Goal: Task Accomplishment & Management: Complete application form

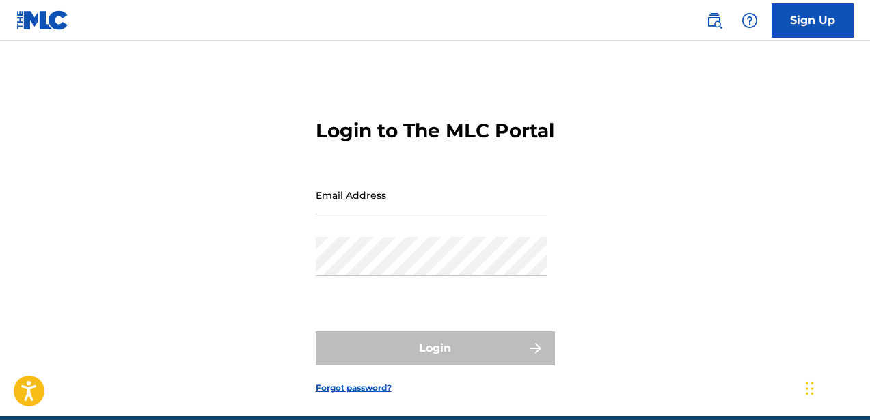
click at [411, 215] on input "Email Address" at bounding box center [431, 195] width 231 height 39
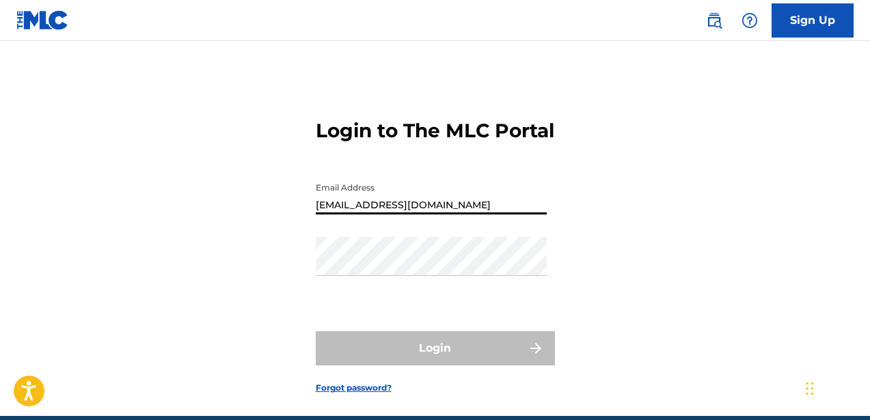
type input "[EMAIL_ADDRESS][DOMAIN_NAME]"
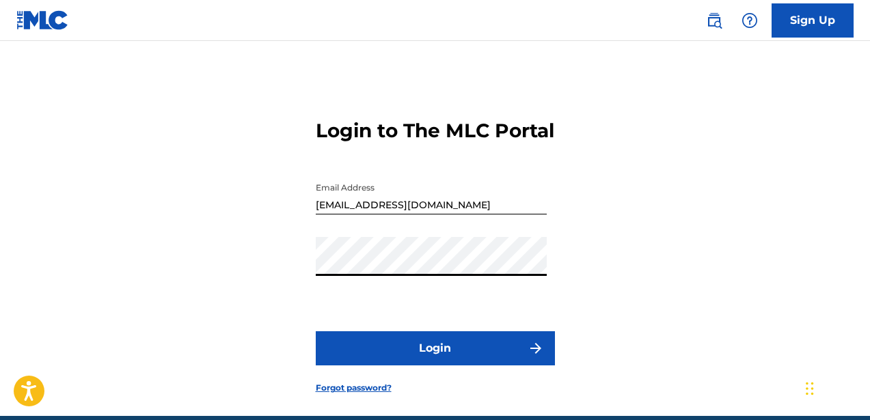
click at [324, 365] on button "Login" at bounding box center [435, 348] width 239 height 34
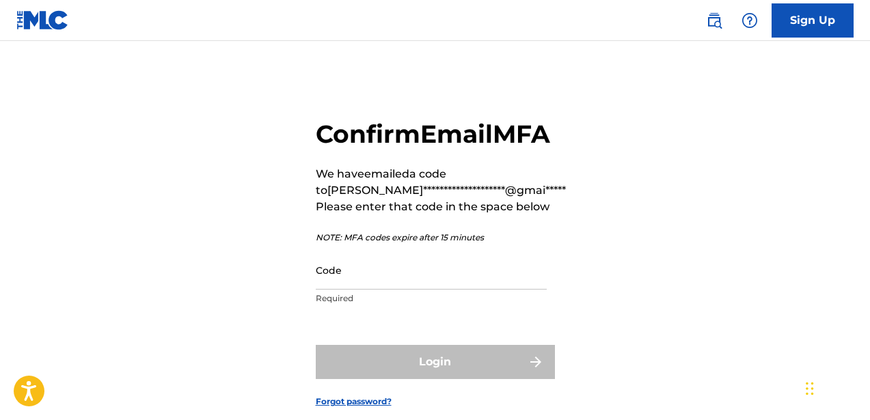
click at [370, 290] on input "Code" at bounding box center [431, 270] width 231 height 39
paste input "859382"
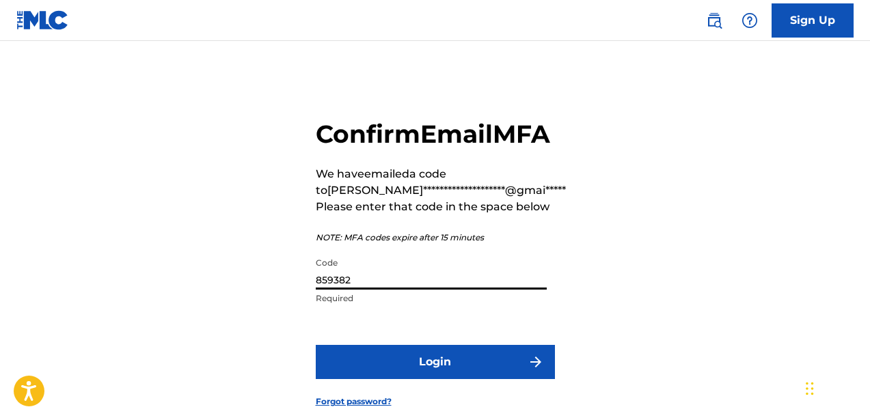
type input "859382"
click at [410, 379] on button "Login" at bounding box center [435, 362] width 239 height 34
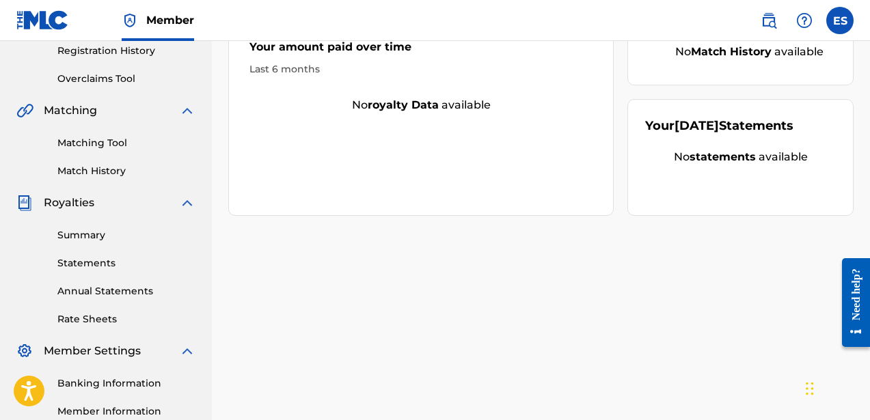
scroll to position [427, 0]
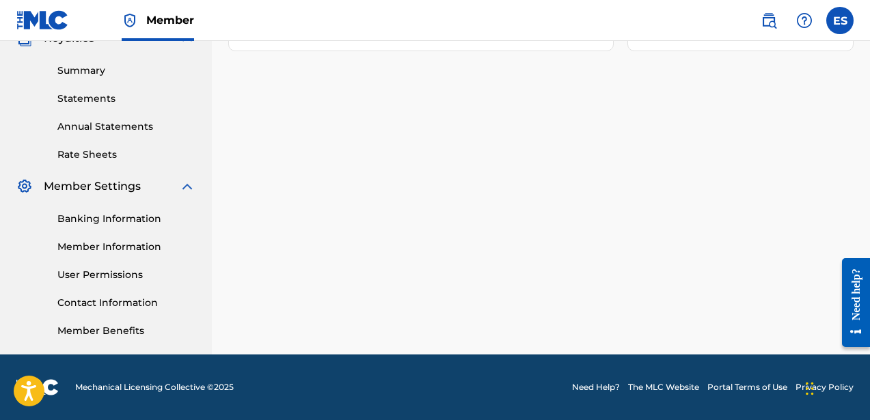
click at [595, 387] on link "Need Help?" at bounding box center [596, 387] width 48 height 12
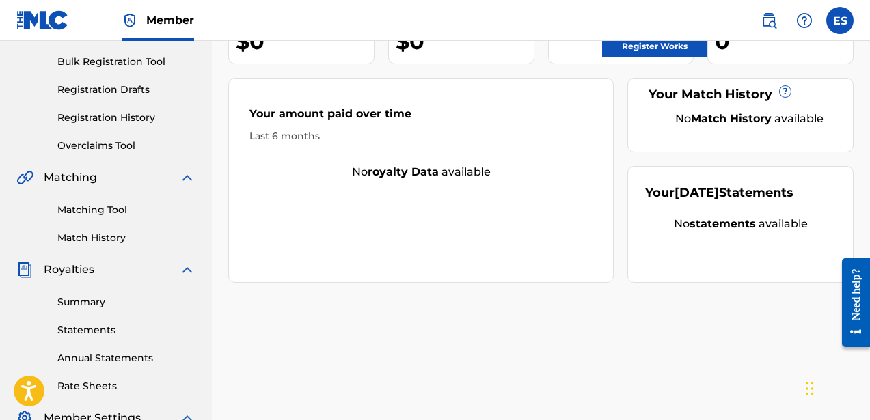
scroll to position [0, 0]
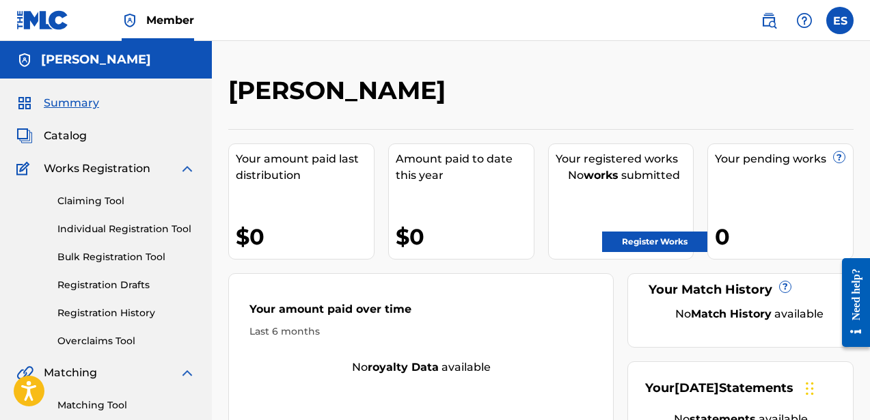
click at [849, 18] on label at bounding box center [839, 20] width 27 height 27
click at [840, 20] on input "ES [PERSON_NAME] [EMAIL_ADDRESS][DOMAIN_NAME] Notification Preferences Profile …" at bounding box center [840, 20] width 0 height 0
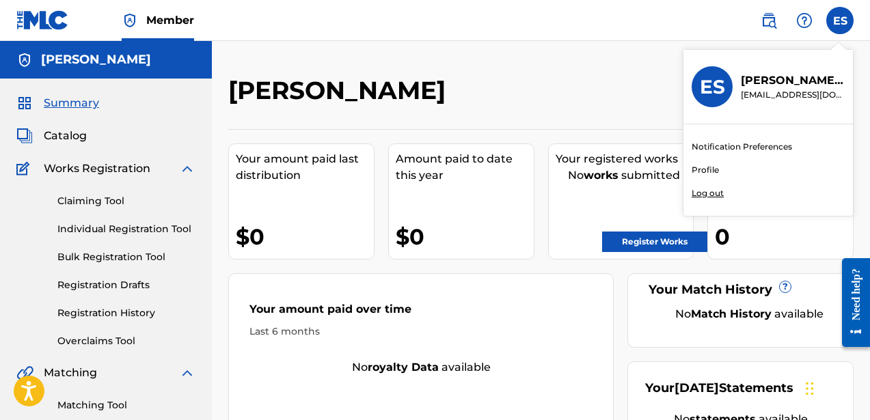
click at [135, 143] on div "Catalog" at bounding box center [105, 136] width 179 height 16
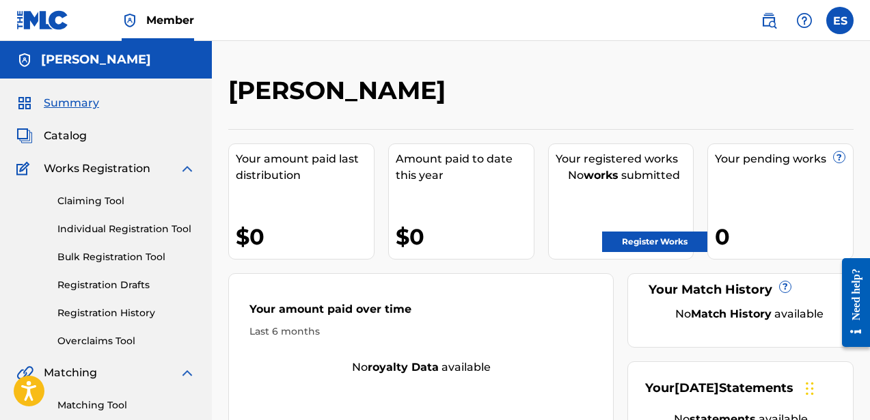
click at [62, 58] on h5 "[PERSON_NAME]" at bounding box center [96, 60] width 110 height 16
click at [16, 65] on img at bounding box center [24, 60] width 16 height 16
click at [851, 17] on label at bounding box center [839, 20] width 27 height 27
click at [840, 20] on input "ES [PERSON_NAME] [EMAIL_ADDRESS][DOMAIN_NAME] Notification Preferences Profile …" at bounding box center [840, 20] width 0 height 0
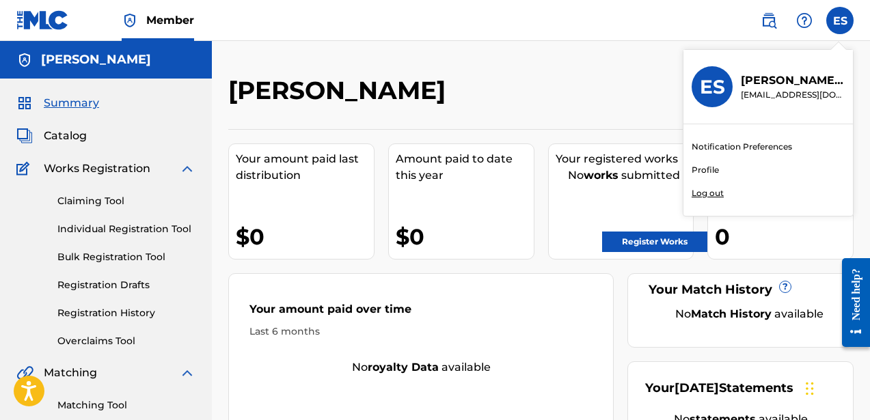
click at [783, 92] on p "[EMAIL_ADDRESS][DOMAIN_NAME]" at bounding box center [793, 95] width 104 height 12
click at [840, 20] on input "ES [PERSON_NAME] [EMAIL_ADDRESS][DOMAIN_NAME] Notification Preferences Profile …" at bounding box center [840, 20] width 0 height 0
click at [709, 166] on link "Profile" at bounding box center [704, 170] width 27 height 12
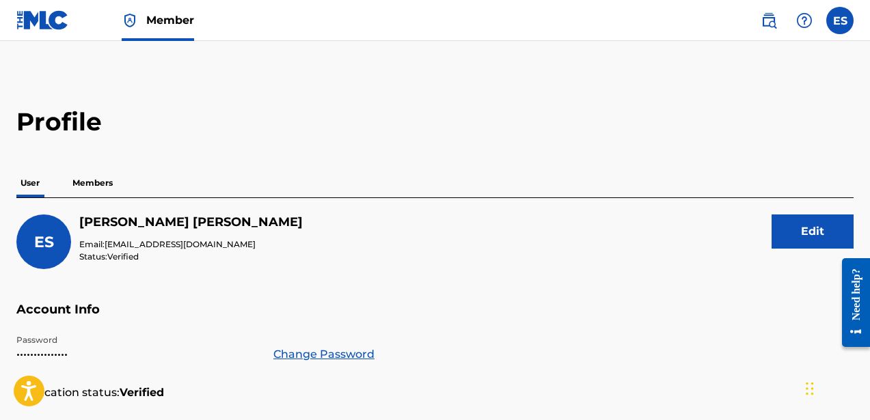
click at [833, 223] on button "Edit" at bounding box center [812, 232] width 82 height 34
click at [140, 217] on h5 "[PERSON_NAME]" at bounding box center [190, 223] width 223 height 16
click at [158, 221] on h5 "[PERSON_NAME]" at bounding box center [190, 223] width 223 height 16
click at [148, 221] on h5 "[PERSON_NAME]" at bounding box center [190, 223] width 223 height 16
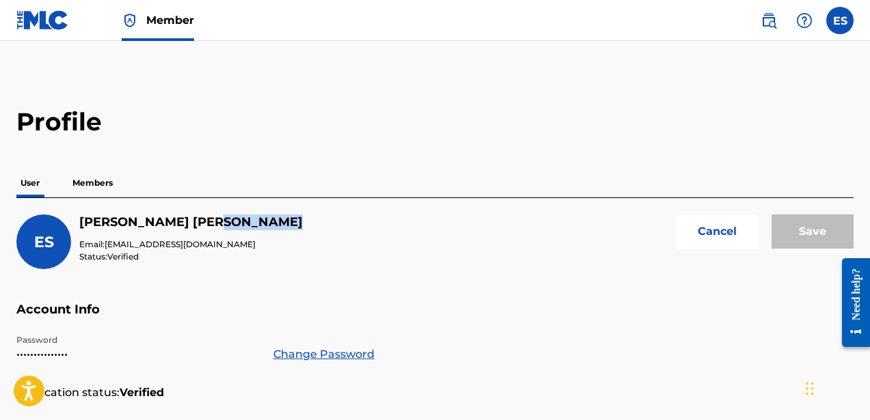
click at [148, 221] on h5 "[PERSON_NAME]" at bounding box center [190, 223] width 223 height 16
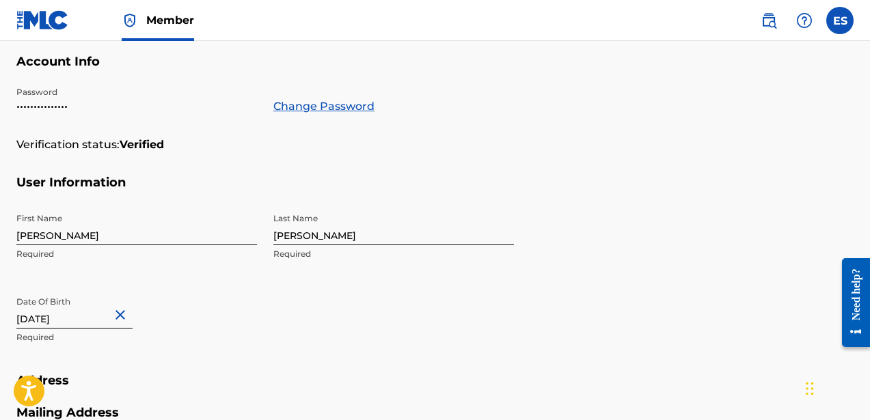
scroll to position [242, 0]
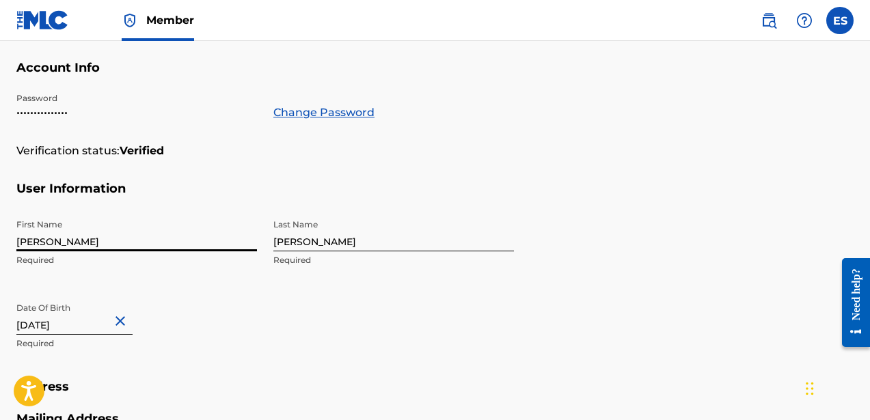
click at [118, 238] on input "[PERSON_NAME]" at bounding box center [136, 231] width 240 height 39
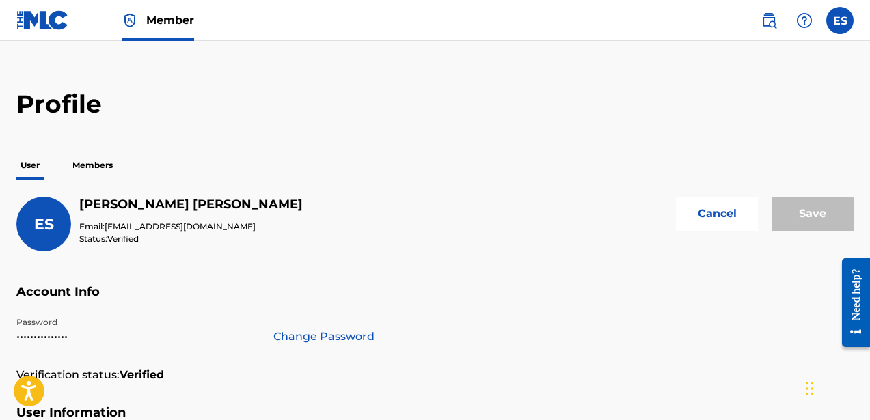
scroll to position [17, 0]
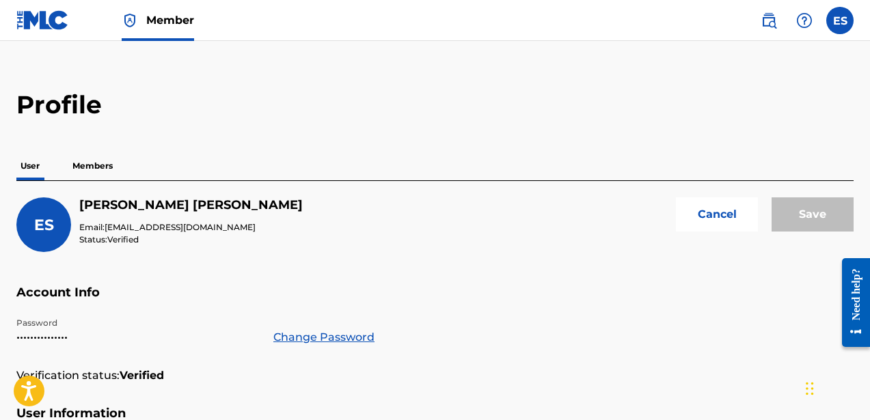
click at [728, 204] on button "Cancel" at bounding box center [717, 214] width 82 height 34
click at [91, 171] on p "Members" at bounding box center [92, 166] width 49 height 29
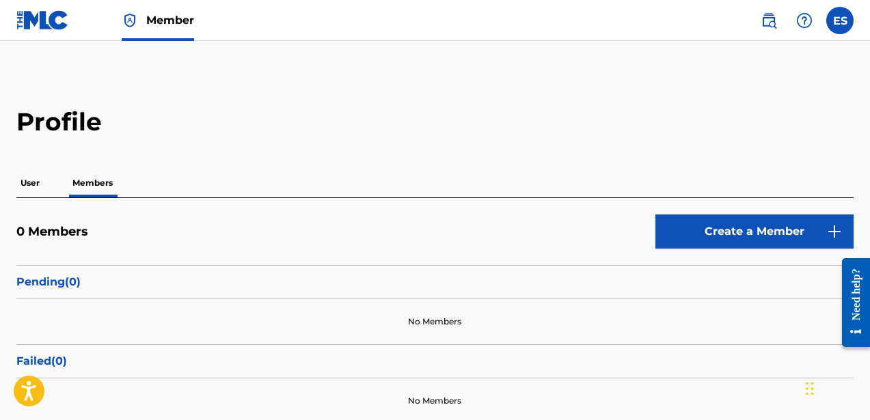
click at [40, 188] on p "User" at bounding box center [29, 183] width 27 height 29
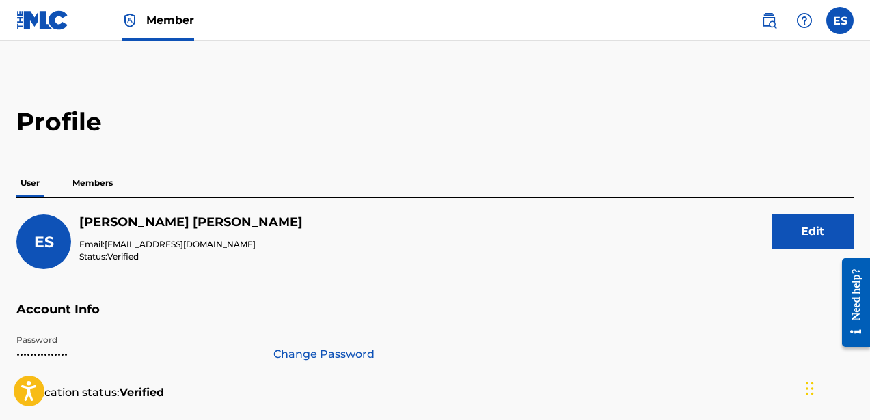
click at [132, 228] on h5 "[PERSON_NAME]" at bounding box center [190, 223] width 223 height 16
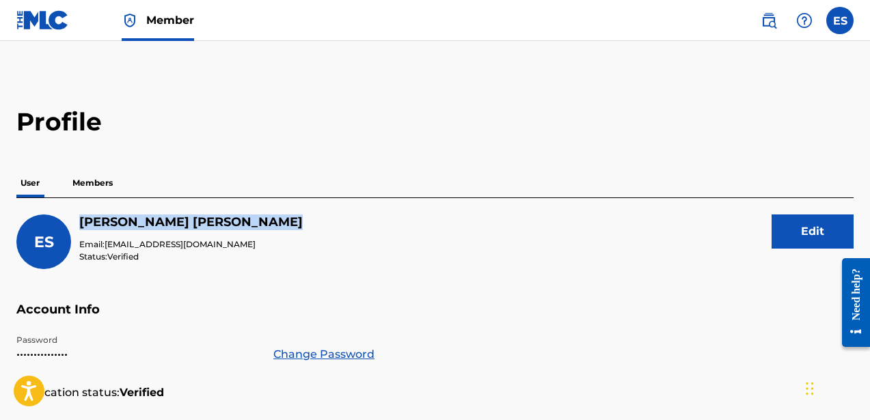
click at [132, 228] on h5 "[PERSON_NAME]" at bounding box center [190, 223] width 223 height 16
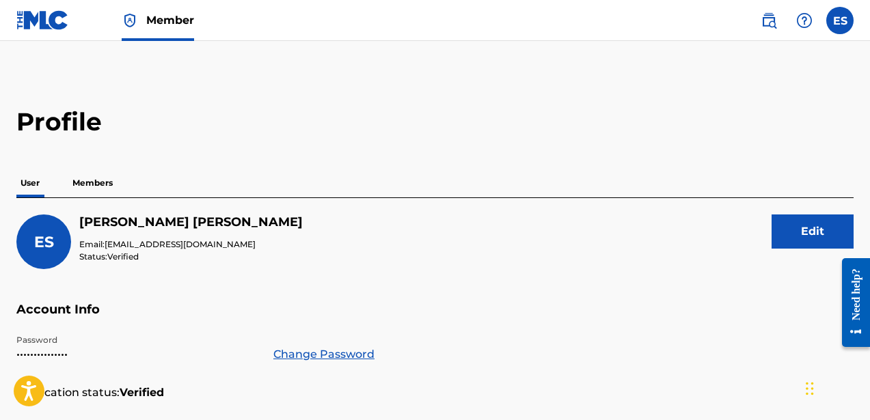
click at [63, 234] on div "ES" at bounding box center [43, 242] width 55 height 55
click at [62, 234] on div "ES" at bounding box center [43, 242] width 55 height 55
click at [844, 27] on label at bounding box center [839, 20] width 27 height 27
click at [840, 20] on input "ES [PERSON_NAME] [EMAIL_ADDRESS][DOMAIN_NAME] Notification Preferences Profile …" at bounding box center [840, 20] width 0 height 0
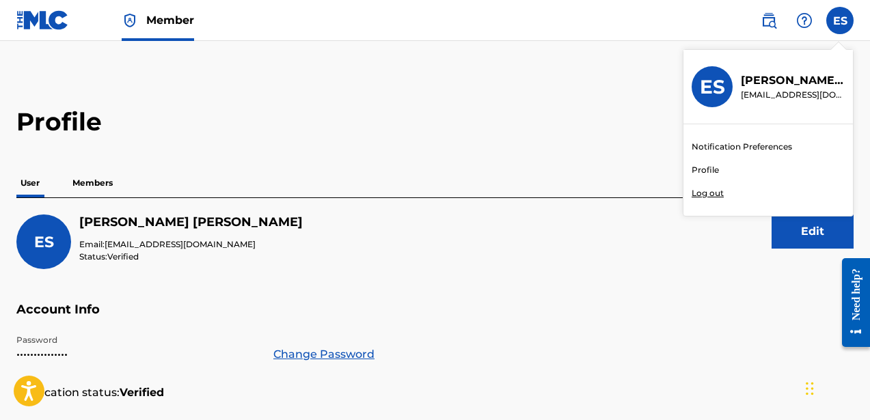
click at [771, 86] on p "[PERSON_NAME]" at bounding box center [793, 80] width 104 height 16
click at [840, 20] on input "ES [PERSON_NAME] [EMAIL_ADDRESS][DOMAIN_NAME] Notification Preferences Profile …" at bounding box center [840, 20] width 0 height 0
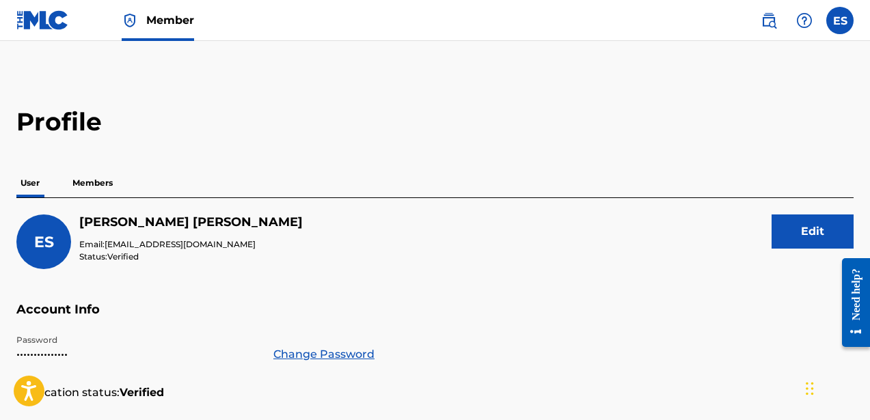
click at [42, 27] on img at bounding box center [42, 20] width 53 height 20
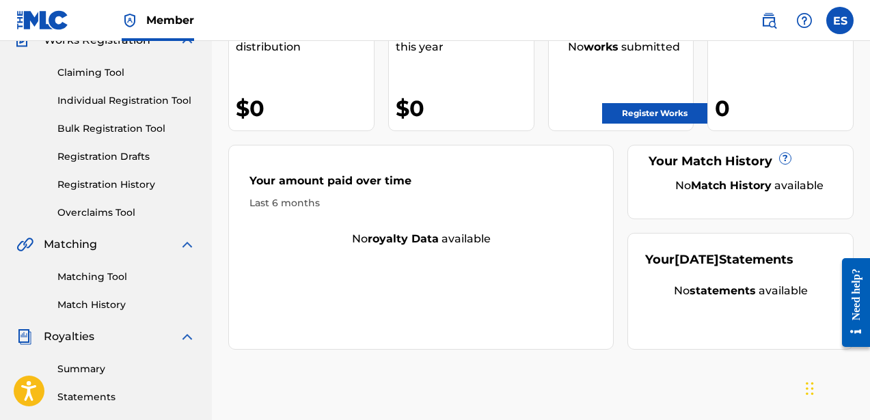
scroll to position [129, 0]
click at [133, 107] on div "Claiming Tool Individual Registration Tool Bulk Registration Tool Registration …" at bounding box center [105, 133] width 179 height 171
click at [131, 99] on link "Individual Registration Tool" at bounding box center [126, 100] width 138 height 14
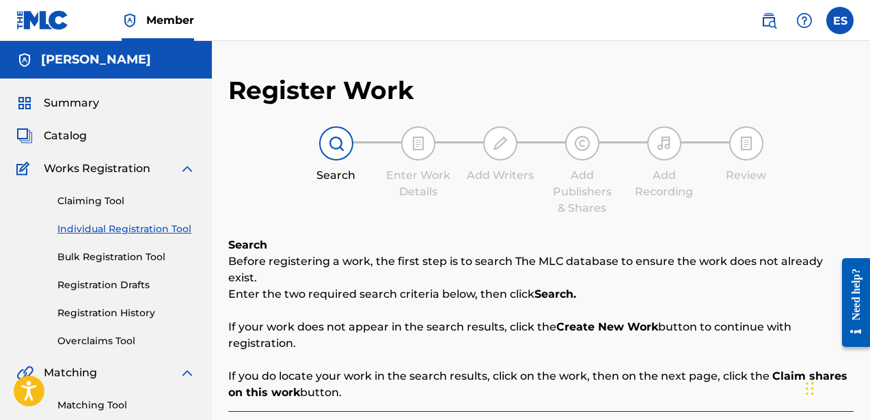
click at [74, 134] on span "Catalog" at bounding box center [65, 136] width 43 height 16
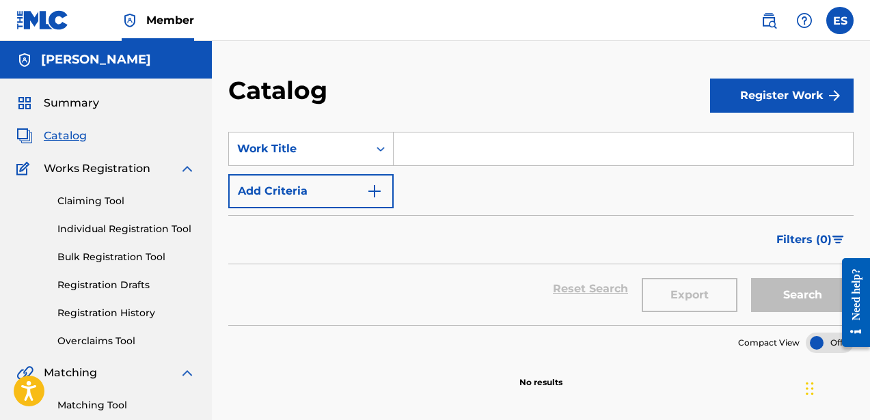
click at [122, 284] on link "Registration Drafts" at bounding box center [126, 285] width 138 height 14
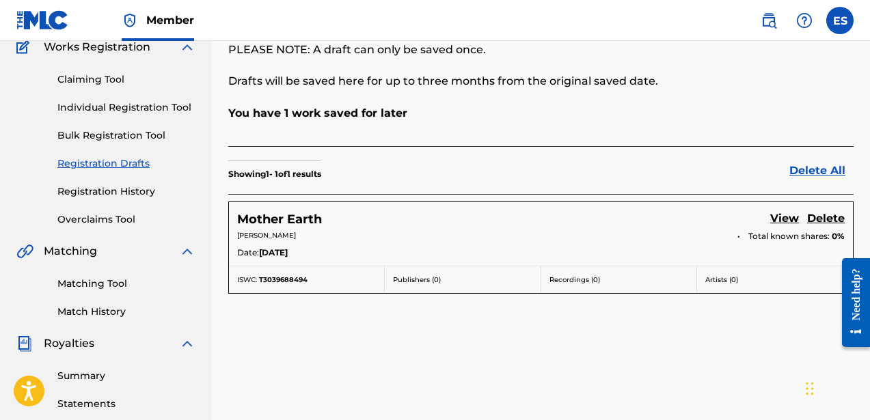
scroll to position [126, 0]
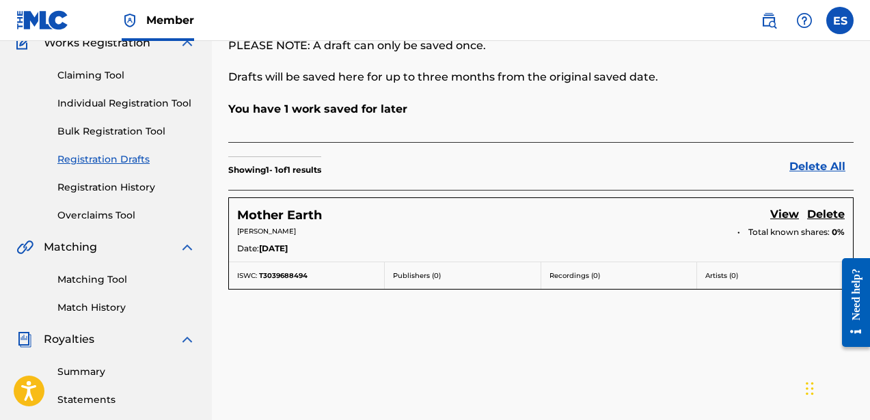
click at [778, 206] on link "View" at bounding box center [784, 215] width 29 height 18
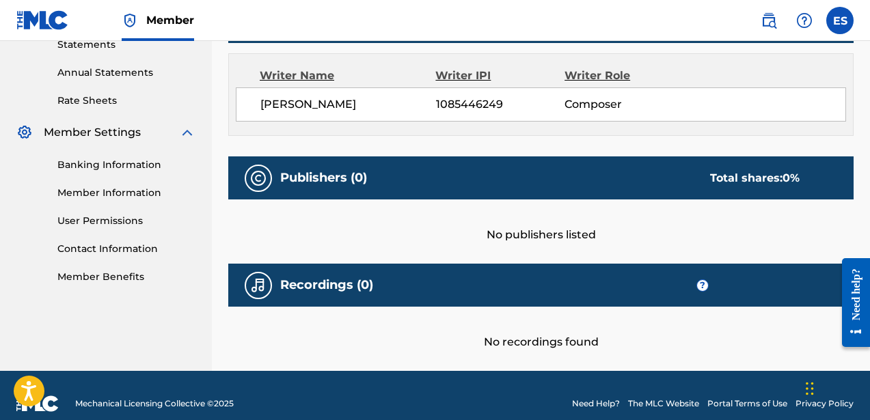
scroll to position [482, 0]
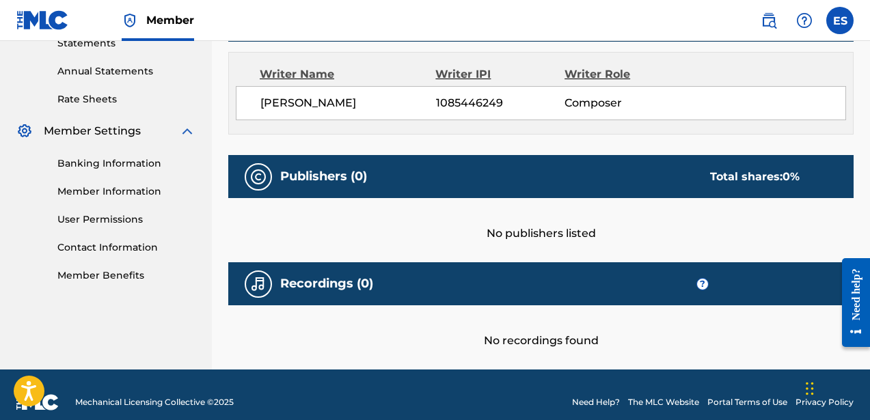
click at [529, 234] on div "No publishers listed" at bounding box center [540, 220] width 625 height 44
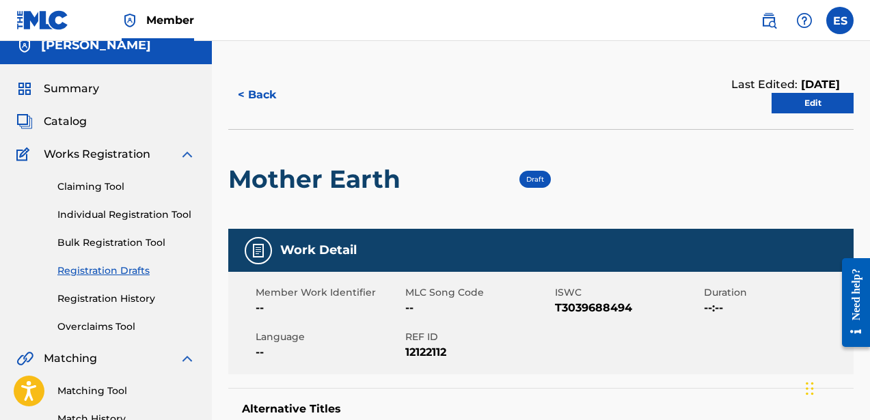
scroll to position [0, 0]
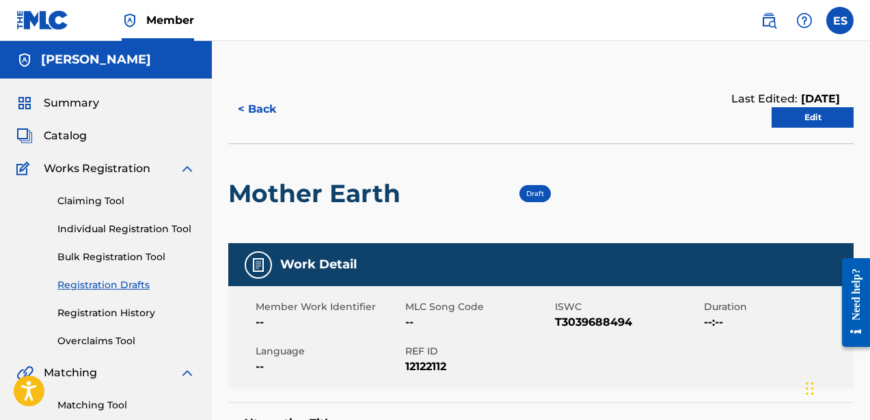
click at [792, 120] on link "Edit" at bounding box center [812, 117] width 82 height 20
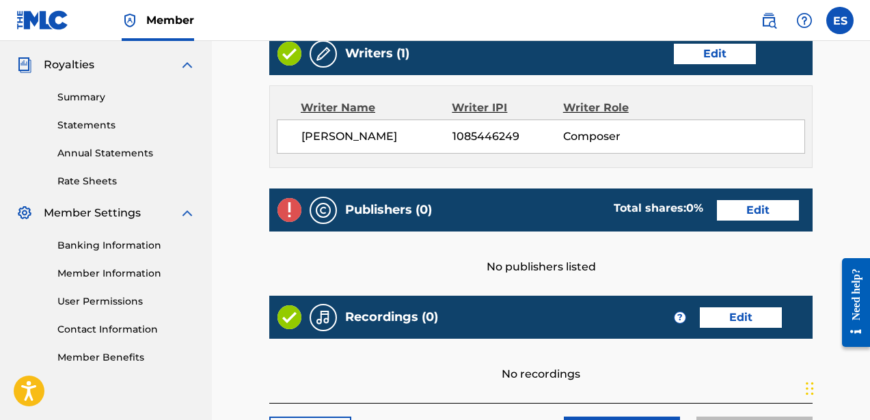
scroll to position [408, 0]
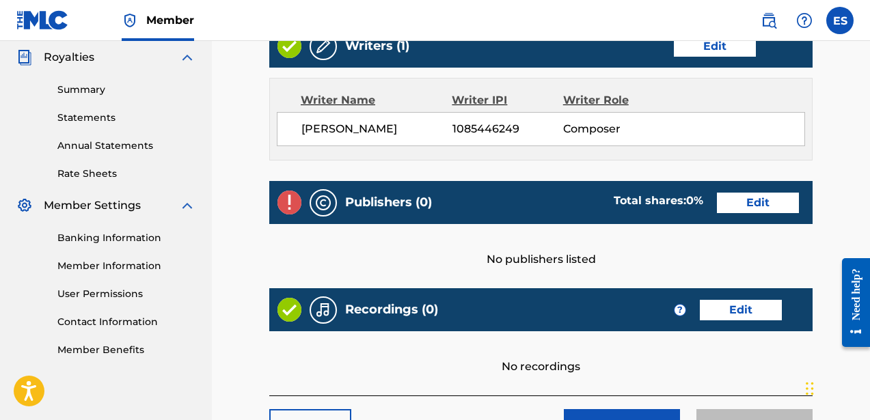
click at [768, 194] on link "Edit" at bounding box center [758, 203] width 82 height 20
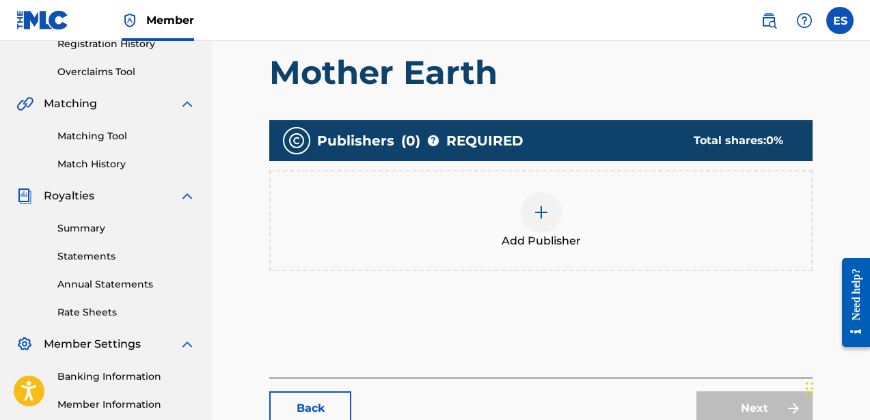
scroll to position [273, 0]
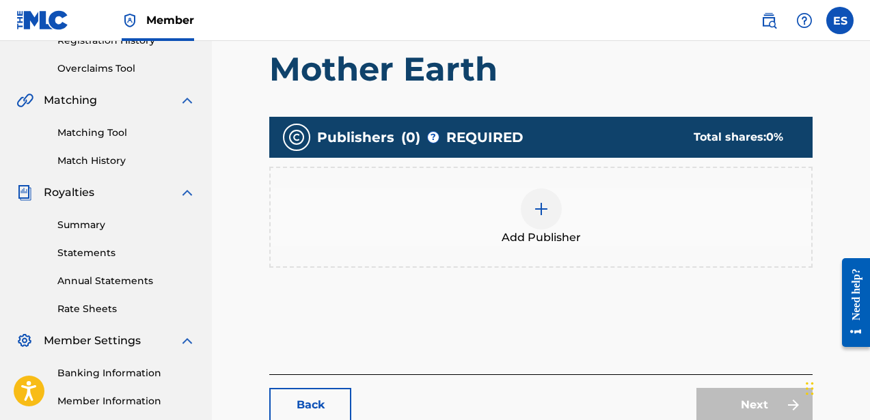
click at [540, 218] on div at bounding box center [541, 209] width 41 height 41
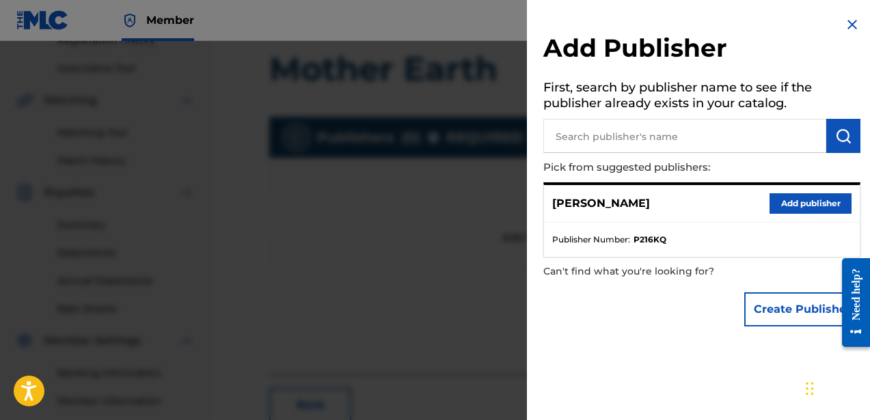
click at [791, 203] on button "Add publisher" at bounding box center [810, 203] width 82 height 20
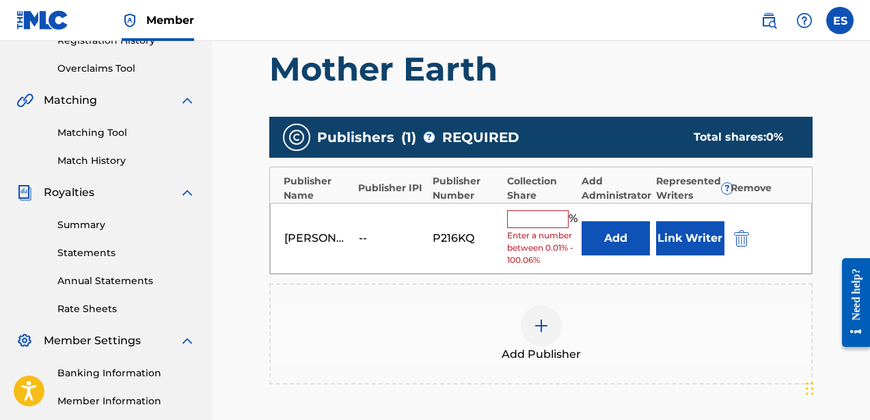
click at [547, 219] on input "text" at bounding box center [537, 219] width 61 height 18
click at [502, 266] on div "[PERSON_NAME] -- P216KQ % Enter a number between 0.01% - 100.06% Add Link Writer" at bounding box center [541, 239] width 542 height 72
click at [536, 218] on input "text" at bounding box center [537, 219] width 61 height 18
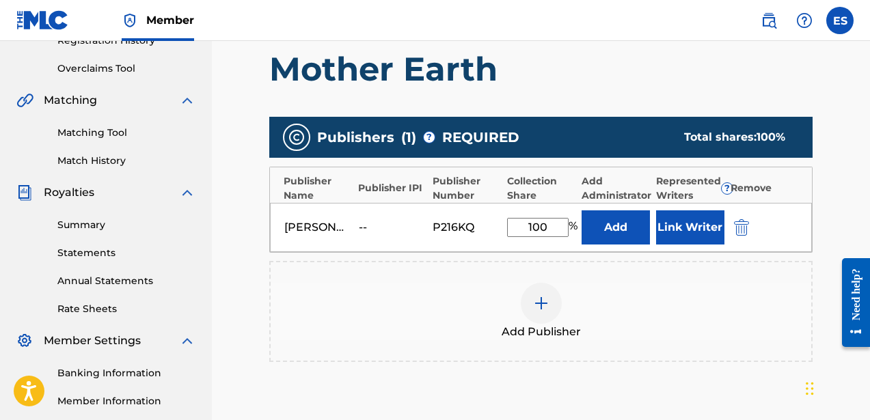
type input "100"
click at [697, 230] on button "Link Writer" at bounding box center [690, 227] width 68 height 34
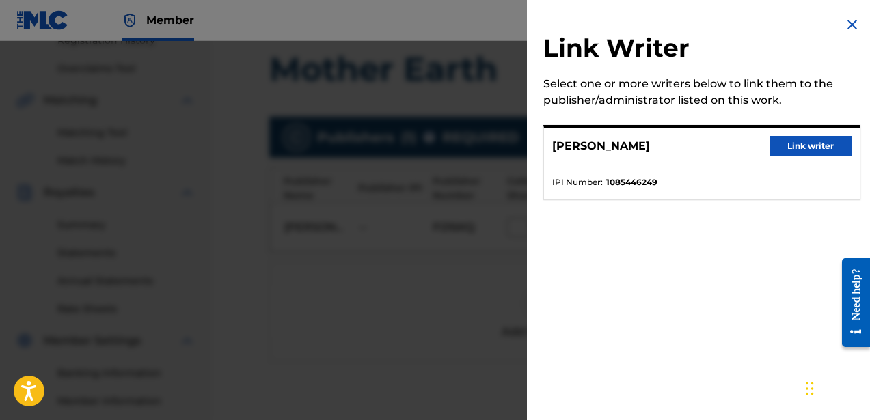
click at [778, 146] on button "Link writer" at bounding box center [810, 146] width 82 height 20
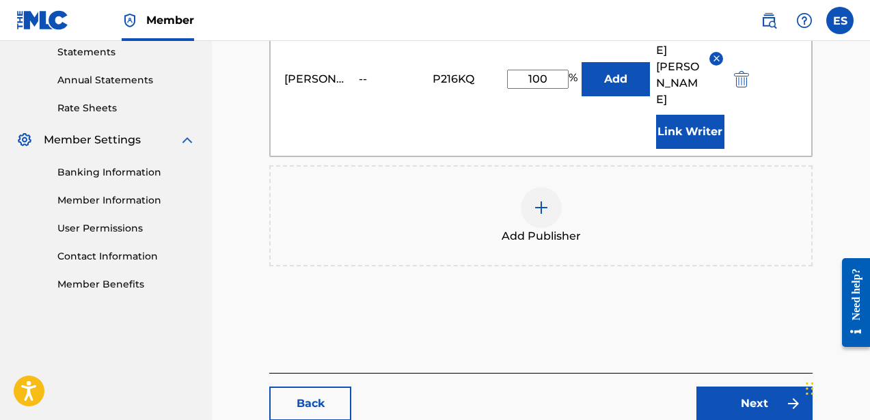
scroll to position [495, 0]
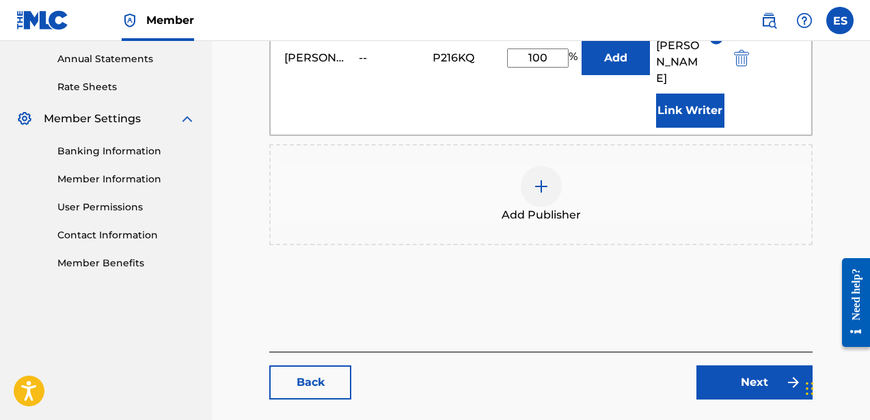
click at [726, 365] on link "Next" at bounding box center [754, 382] width 116 height 34
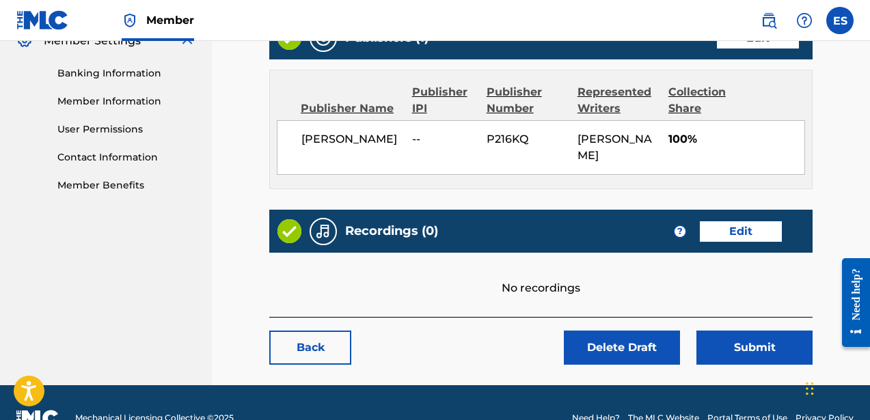
scroll to position [586, 0]
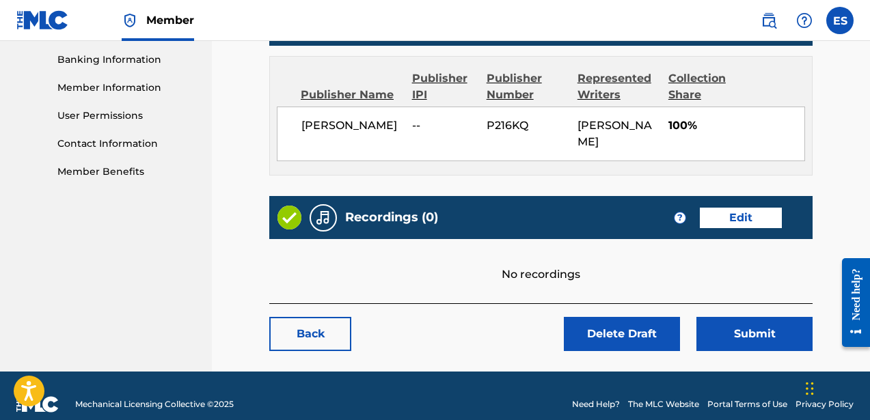
click at [751, 208] on link "Edit" at bounding box center [741, 218] width 82 height 20
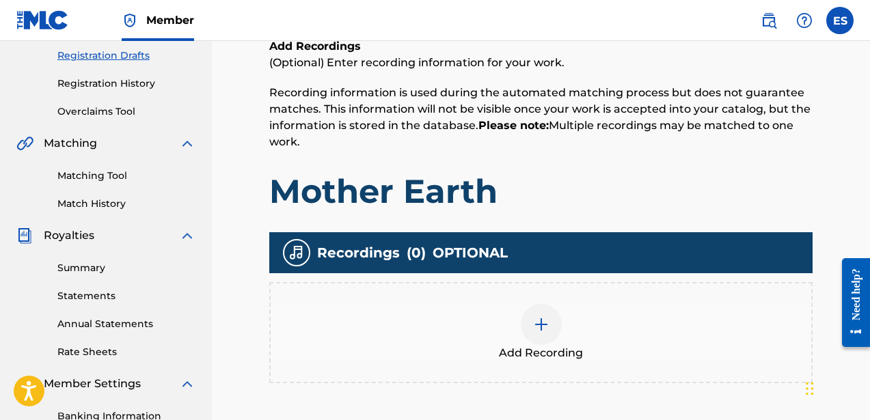
scroll to position [427, 0]
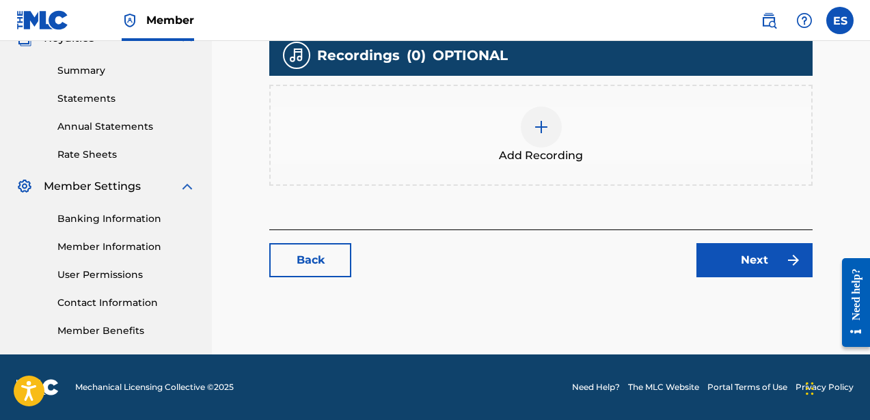
click at [531, 115] on div at bounding box center [541, 127] width 41 height 41
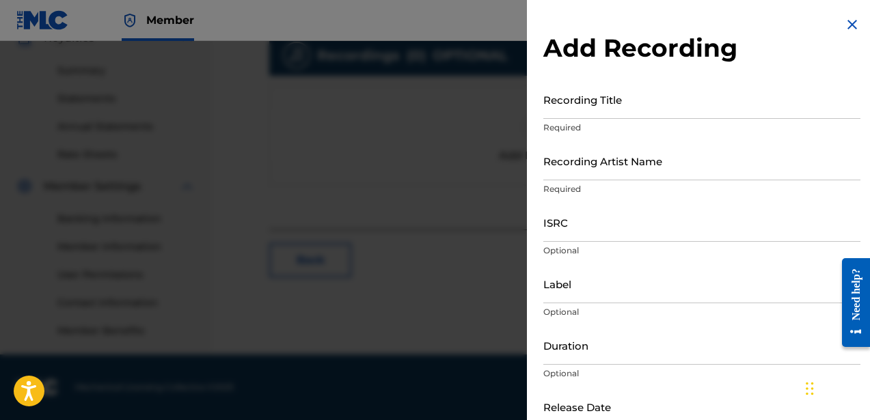
click at [603, 116] on input "Recording Title" at bounding box center [701, 99] width 317 height 39
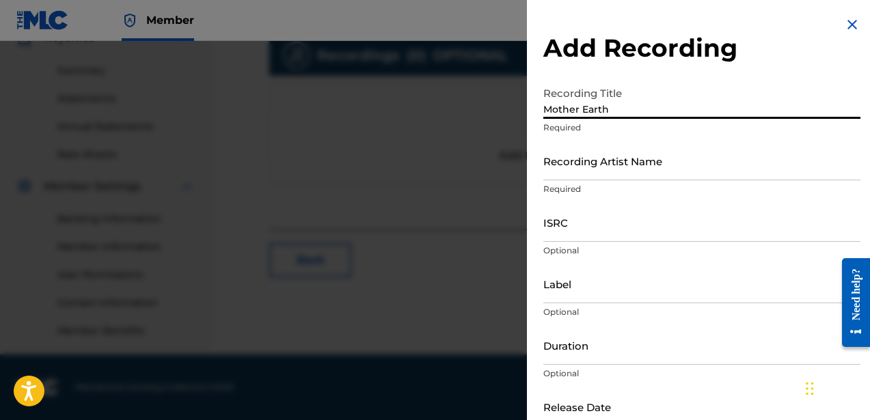
type input "Mother Earth"
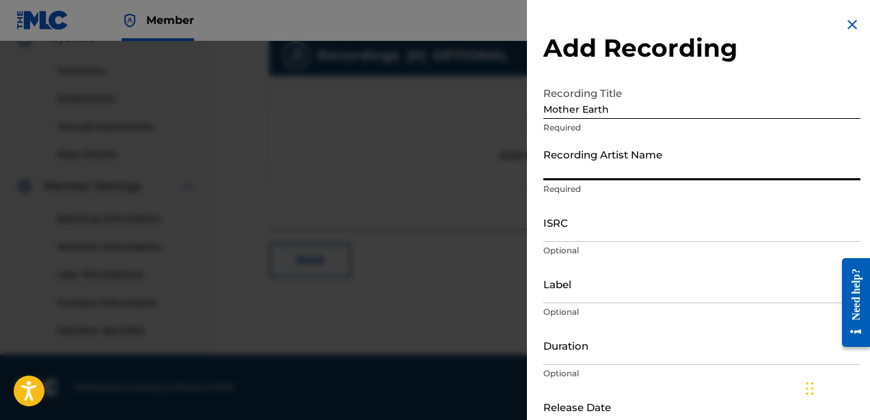
click at [575, 170] on input "Recording Artist Name" at bounding box center [701, 160] width 317 height 39
type input "[PERSON_NAME]"
click at [588, 234] on input "ISRC" at bounding box center [701, 222] width 317 height 39
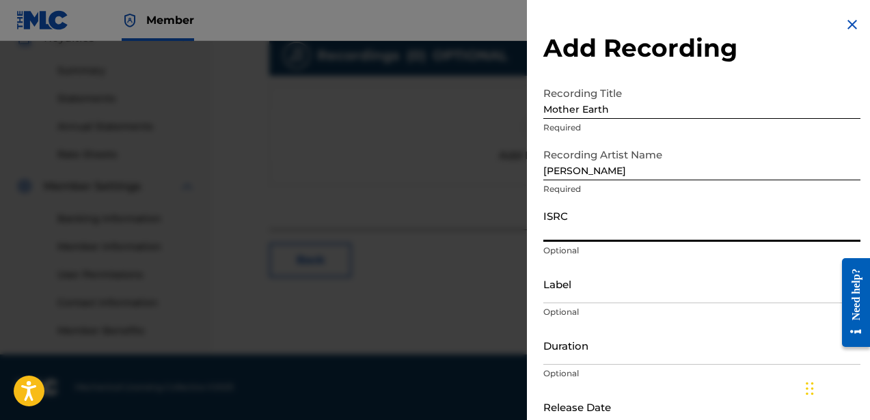
paste input "usdy42115207"
type input "usdy42115207"
click at [624, 295] on input "Label" at bounding box center [701, 283] width 317 height 39
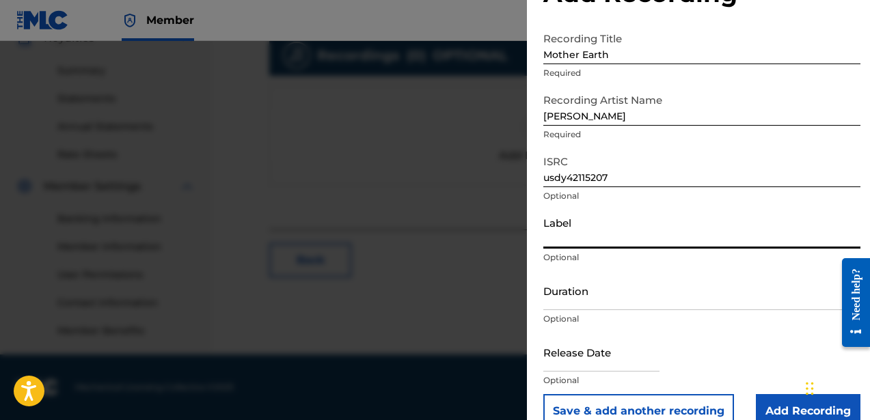
scroll to position [79, 0]
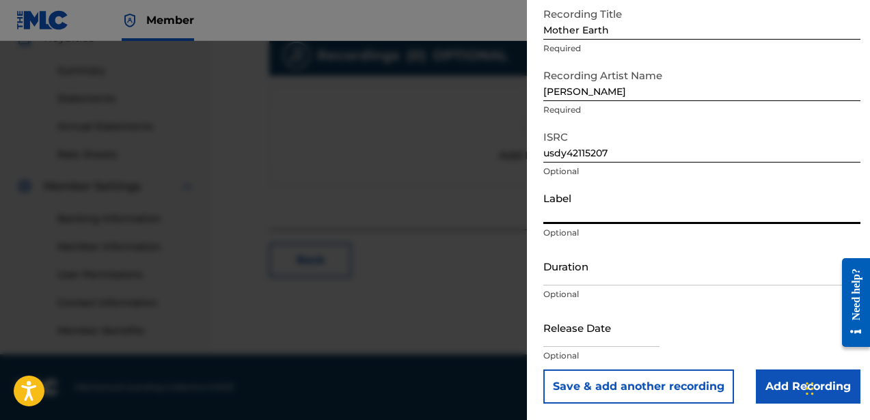
click at [598, 297] on p "Optional" at bounding box center [701, 294] width 317 height 12
click at [783, 390] on input "Add Recording" at bounding box center [808, 387] width 105 height 34
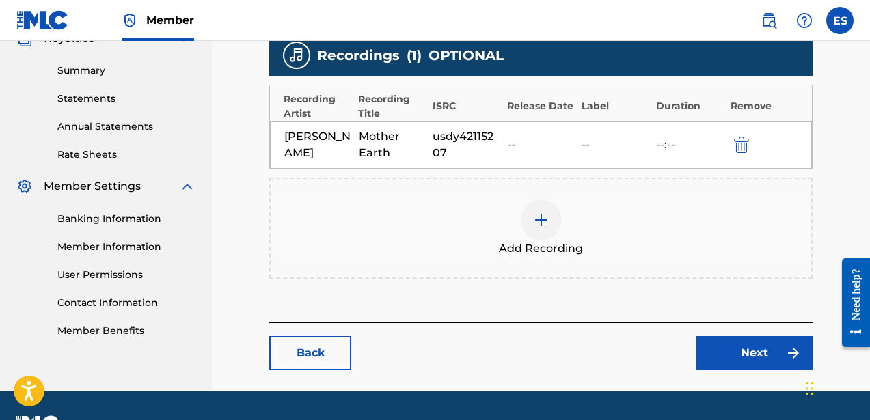
click at [730, 363] on link "Next" at bounding box center [754, 353] width 116 height 34
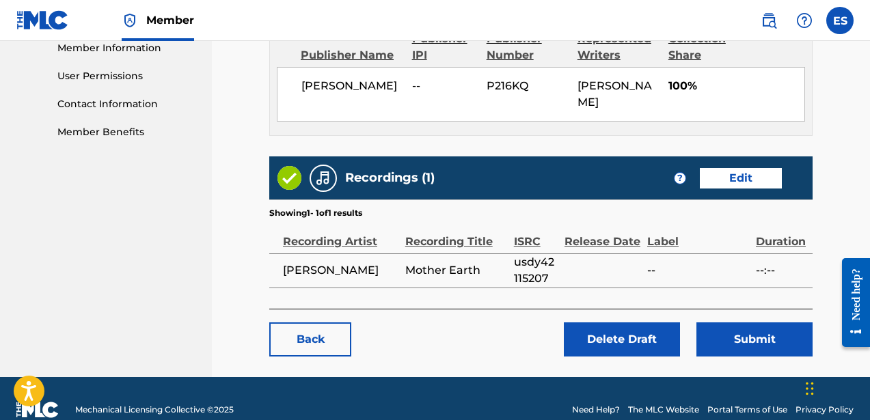
scroll to position [631, 0]
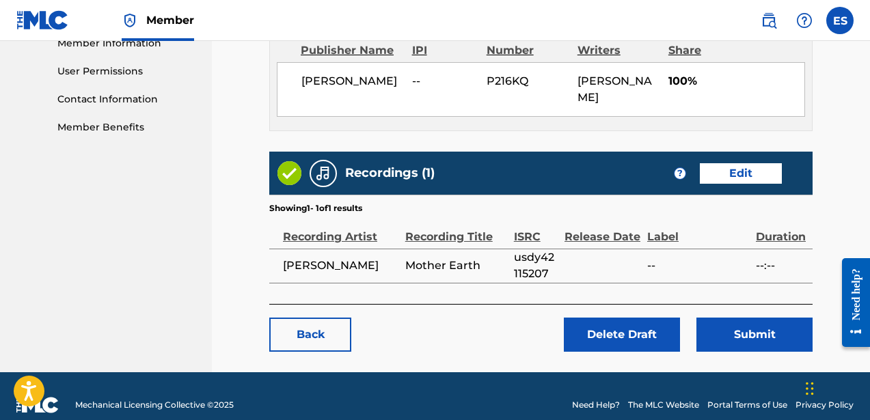
click at [730, 318] on button "Submit" at bounding box center [754, 335] width 116 height 34
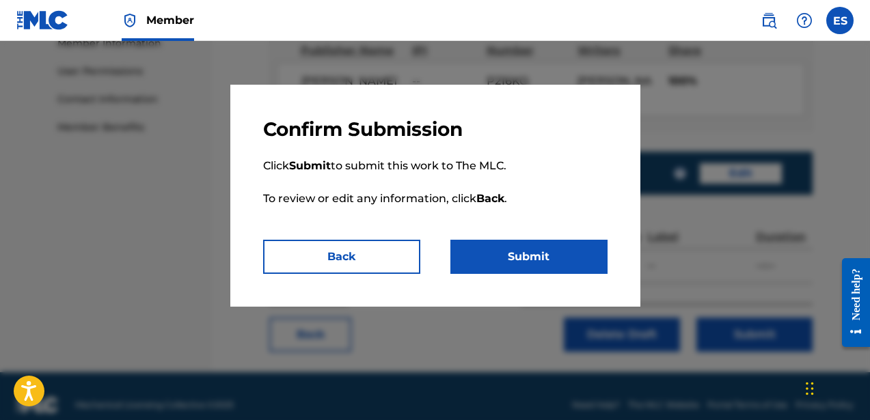
click at [510, 249] on button "Submit" at bounding box center [528, 257] width 157 height 34
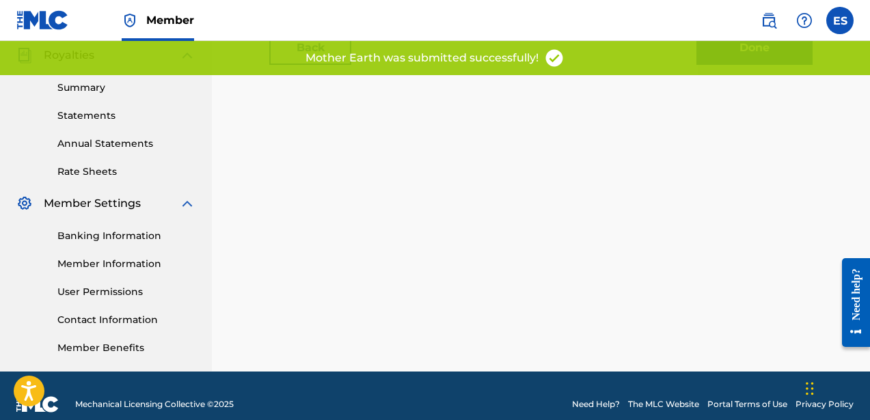
scroll to position [427, 0]
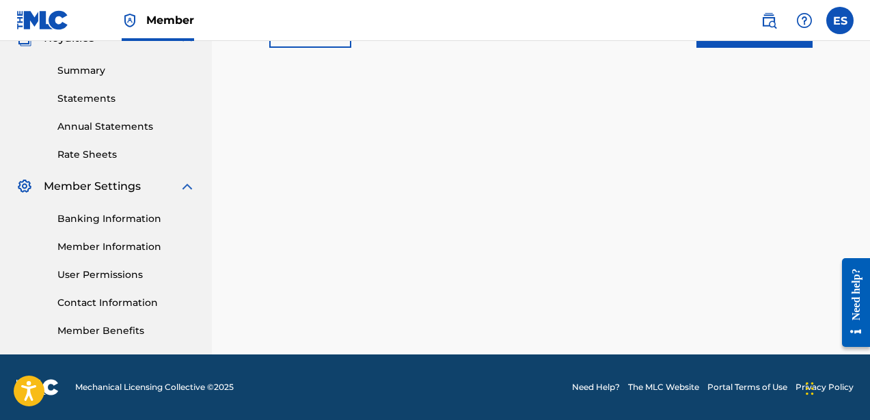
click at [110, 249] on link "Member Information" at bounding box center [126, 247] width 138 height 14
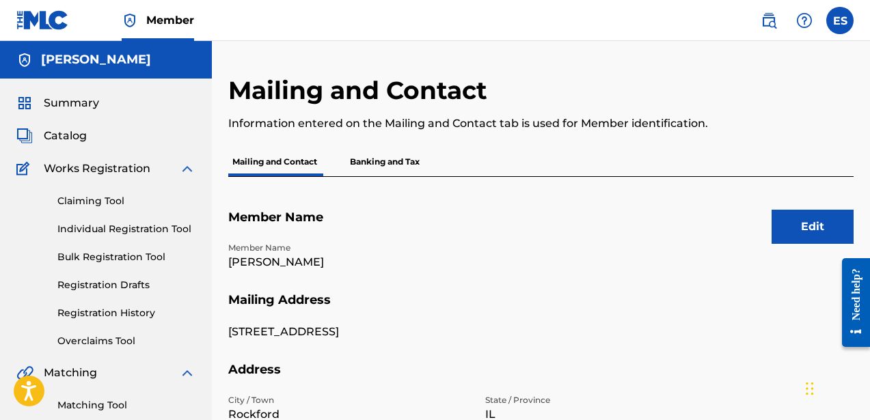
click at [792, 232] on button "Edit" at bounding box center [812, 227] width 82 height 34
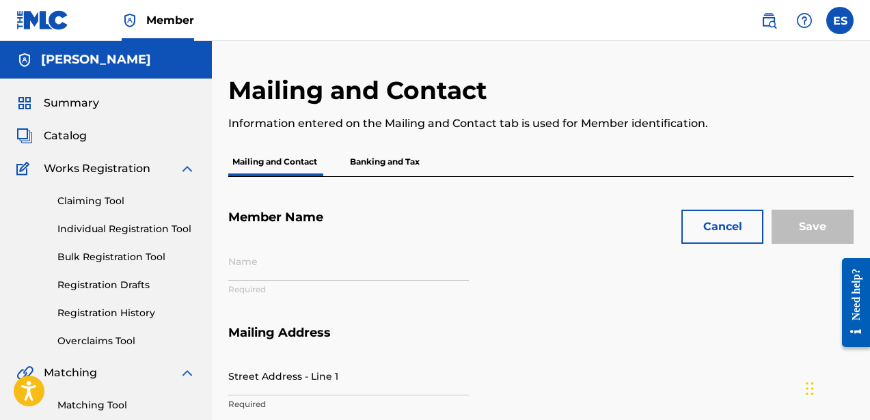
type input "[PERSON_NAME]"
type input "[STREET_ADDRESS]"
type input "Rockford"
type input "61102"
type input "P216KQ"
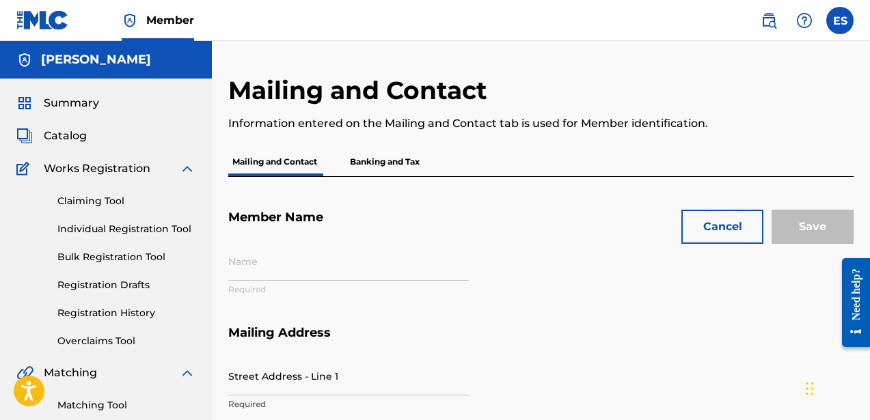
type input "815"
type input "4942173"
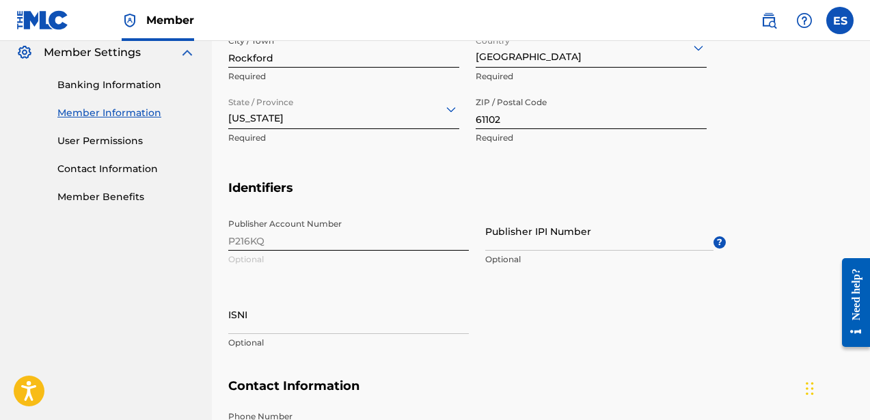
scroll to position [608, 0]
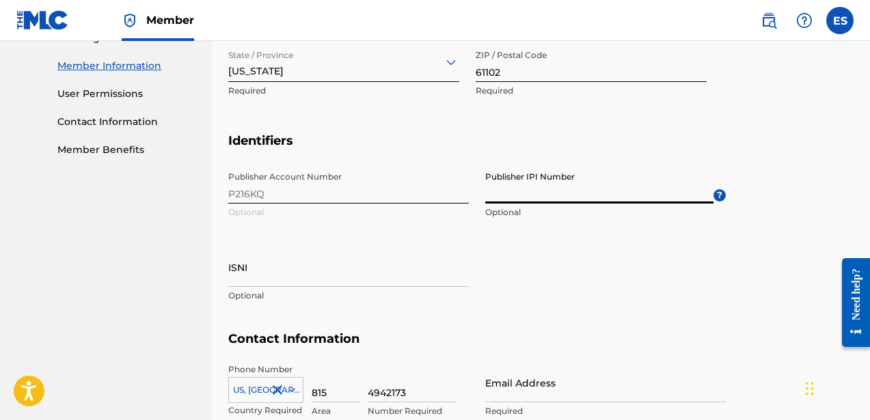
click at [539, 192] on input "Publisher IPI Number" at bounding box center [599, 184] width 228 height 39
paste input "1087007662"
type input "1087007662"
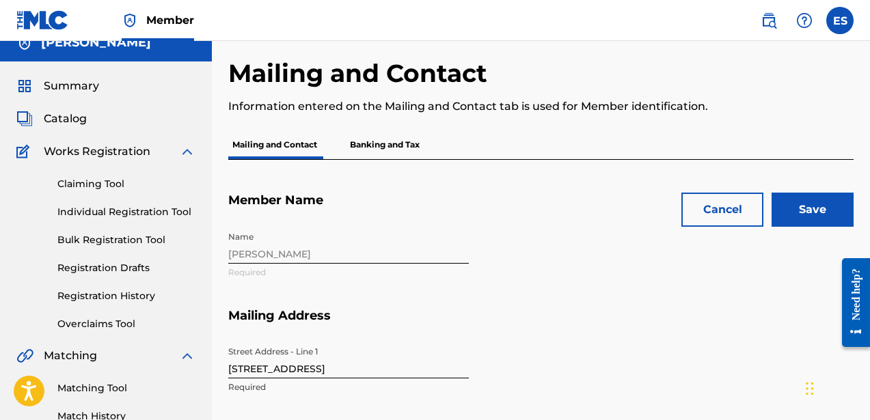
scroll to position [6, 0]
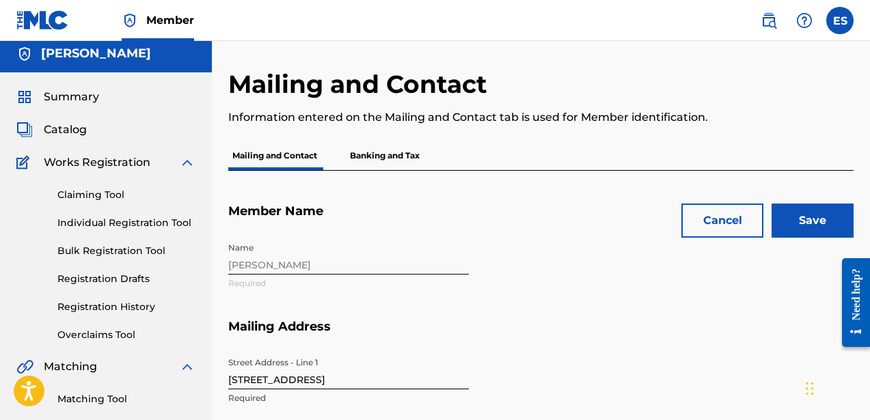
click at [786, 217] on input "Save" at bounding box center [812, 221] width 82 height 34
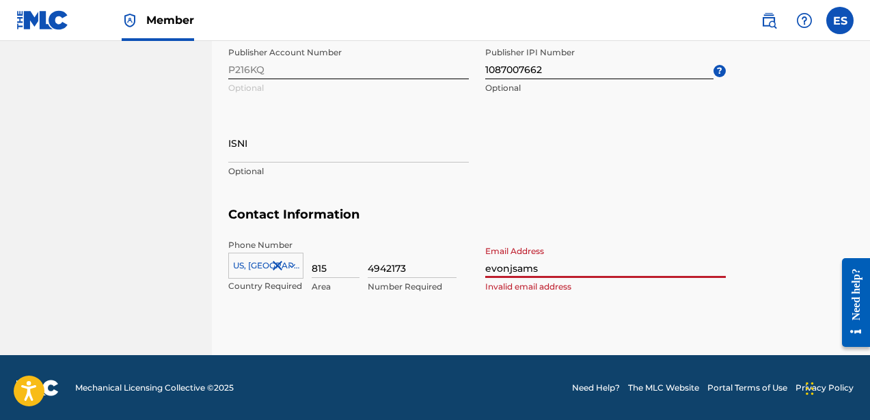
drag, startPoint x: 548, startPoint y: 267, endPoint x: 445, endPoint y: 265, distance: 102.5
click at [446, 266] on div "Phone Number [GEOGRAPHIC_DATA], [GEOGRAPHIC_DATA] +1 Country Required 815 Area …" at bounding box center [476, 280] width 497 height 83
paste input "[EMAIL_ADDRESS][DOMAIN_NAME]"
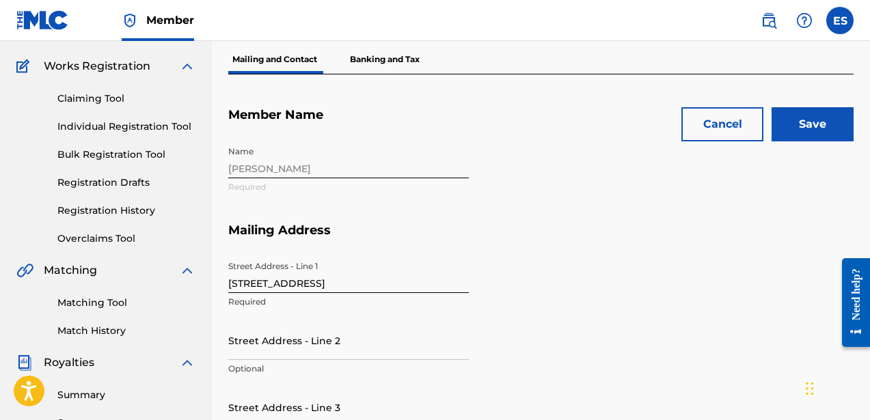
scroll to position [100, 0]
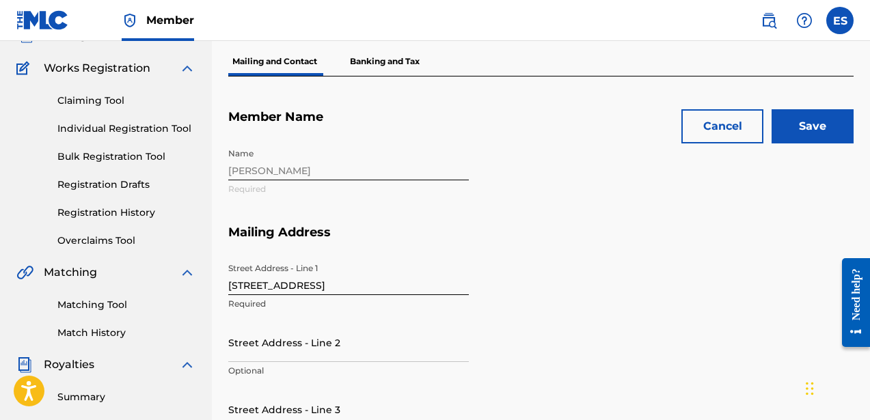
type input "[EMAIL_ADDRESS][DOMAIN_NAME]"
click at [806, 136] on input "Save" at bounding box center [812, 126] width 82 height 34
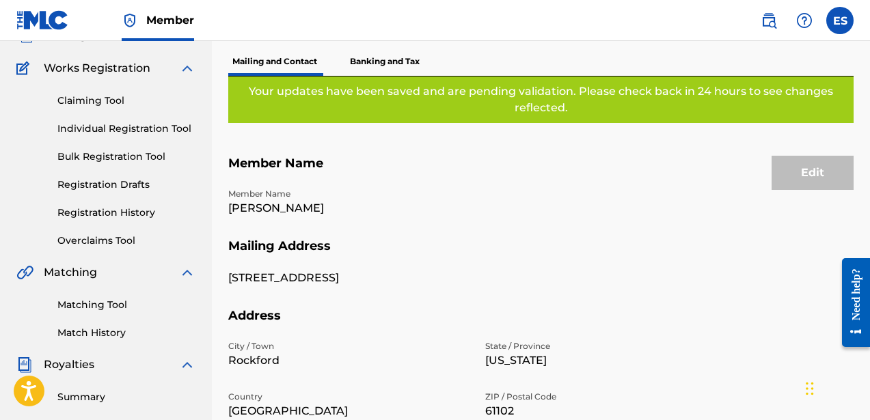
click at [112, 124] on link "Individual Registration Tool" at bounding box center [126, 129] width 138 height 14
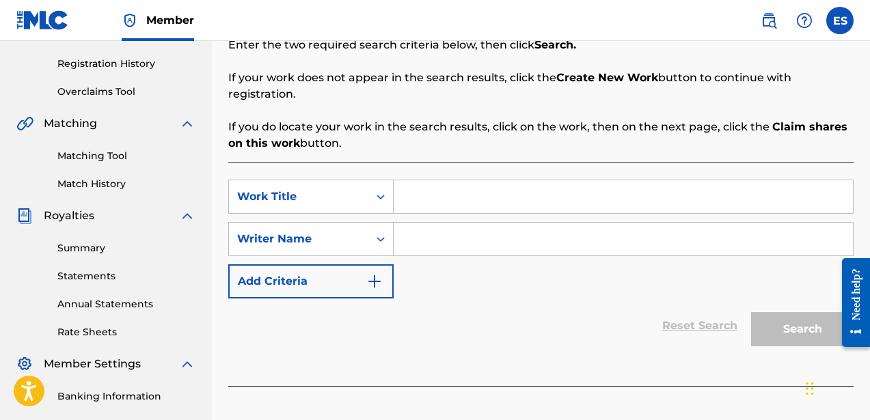
scroll to position [254, 0]
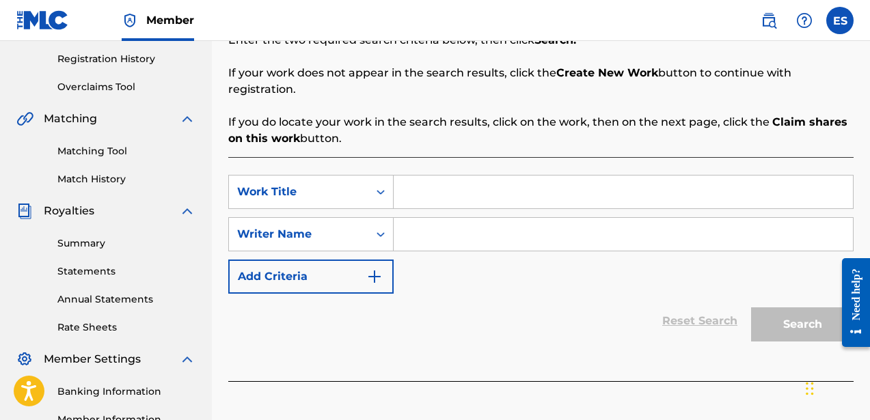
click at [443, 176] on input "Search Form" at bounding box center [622, 192] width 459 height 33
type input "[MEDICAL_DATA]"
click at [584, 218] on input "Search Form" at bounding box center [622, 234] width 459 height 33
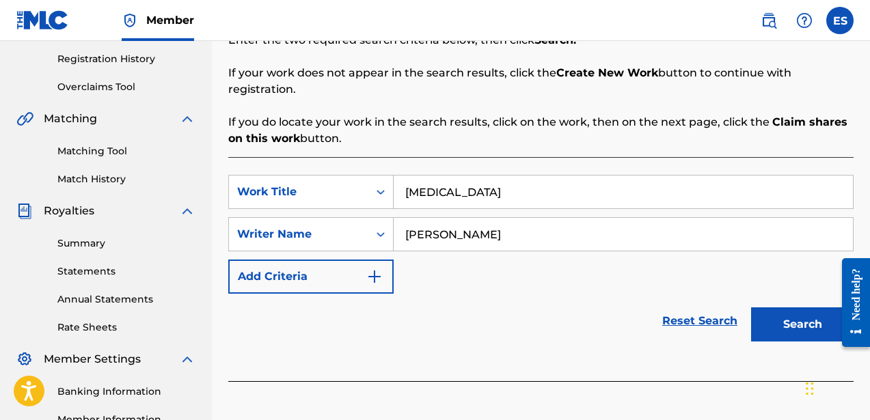
type input "[PERSON_NAME]"
click at [810, 307] on button "Search" at bounding box center [802, 324] width 102 height 34
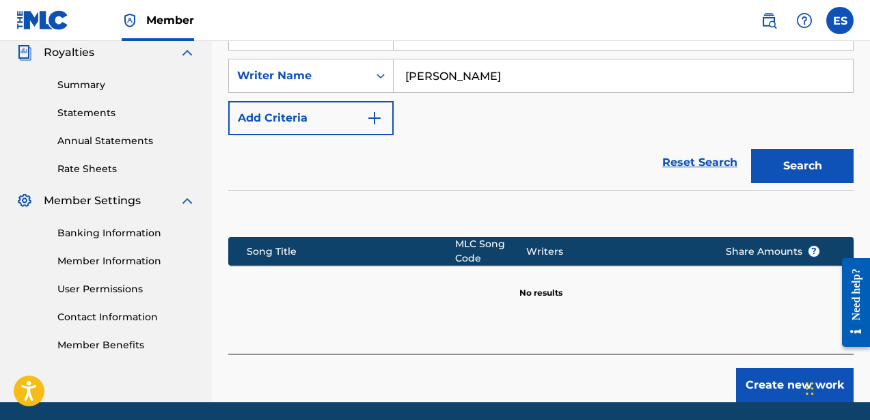
scroll to position [444, 0]
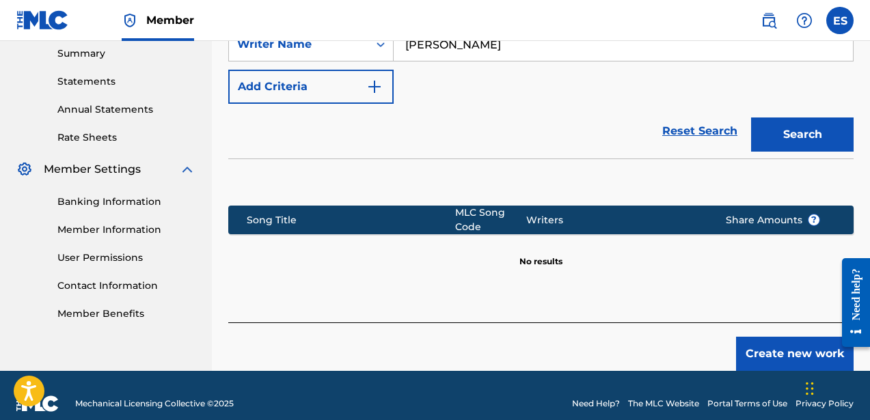
click at [775, 337] on button "Create new work" at bounding box center [794, 354] width 117 height 34
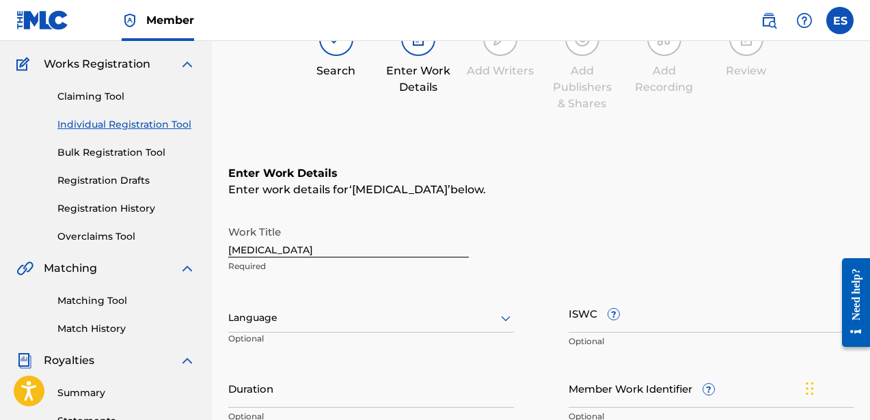
scroll to position [73, 0]
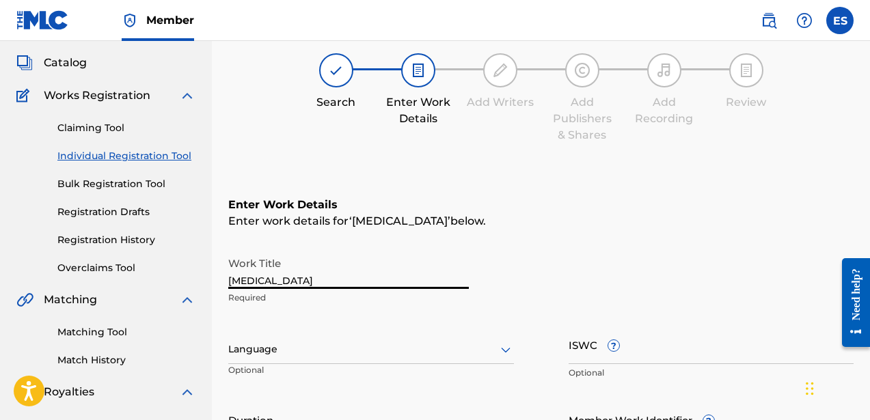
click at [283, 268] on input "[MEDICAL_DATA]" at bounding box center [348, 269] width 240 height 39
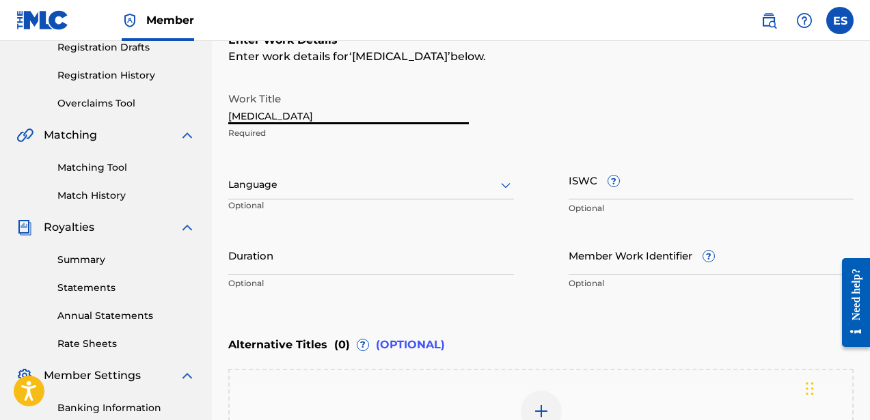
scroll to position [244, 0]
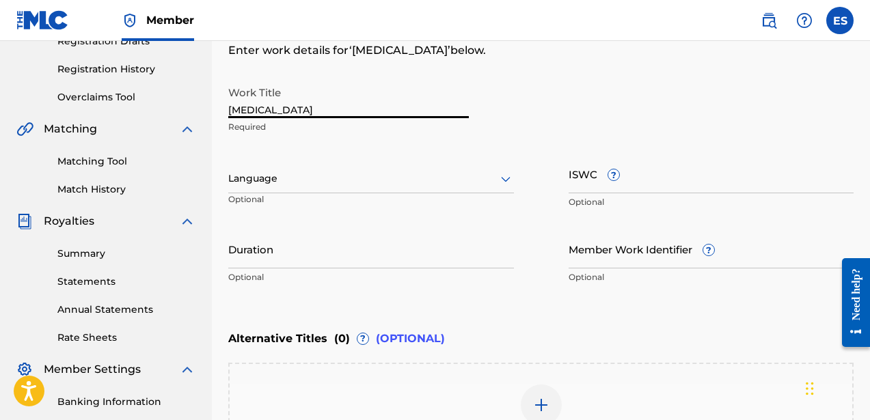
type input "[MEDICAL_DATA]"
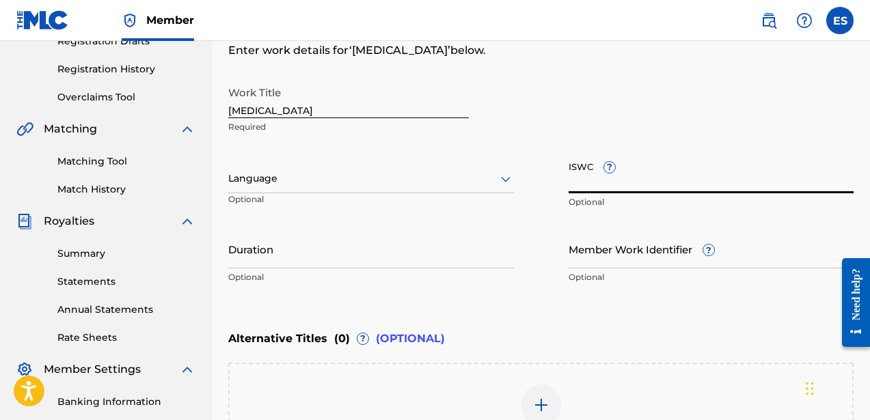
click at [667, 181] on input "ISWC ?" at bounding box center [711, 173] width 286 height 39
paste input "T3039688494"
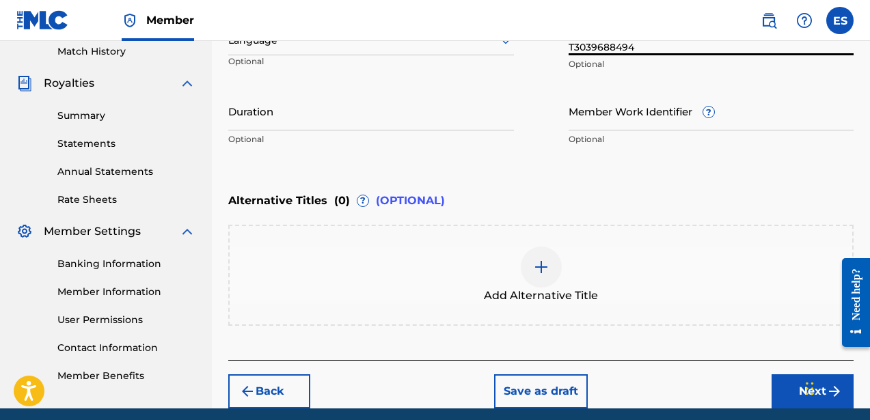
scroll to position [435, 0]
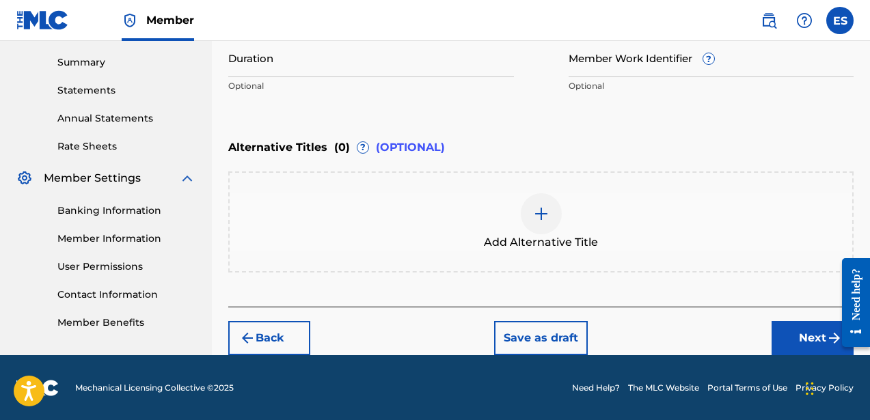
type input "T3039688494"
click at [818, 333] on button "Next" at bounding box center [812, 338] width 82 height 34
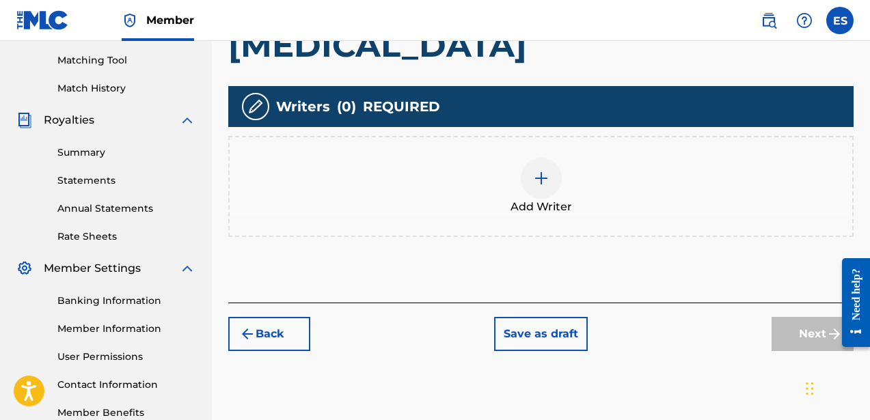
scroll to position [351, 0]
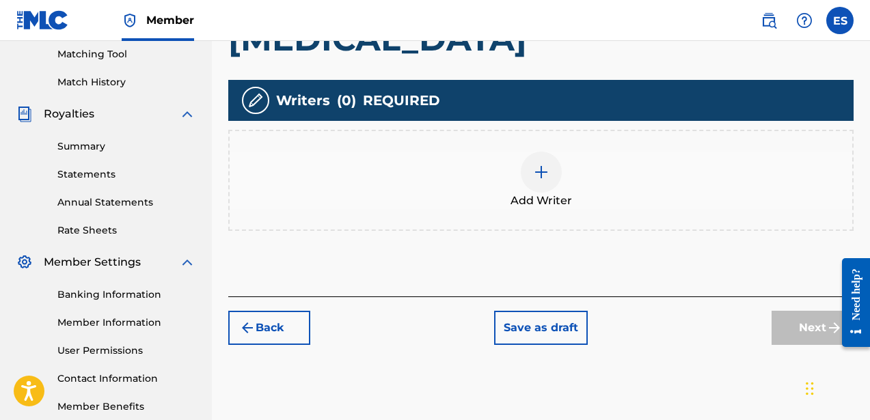
click at [553, 171] on div at bounding box center [541, 172] width 41 height 41
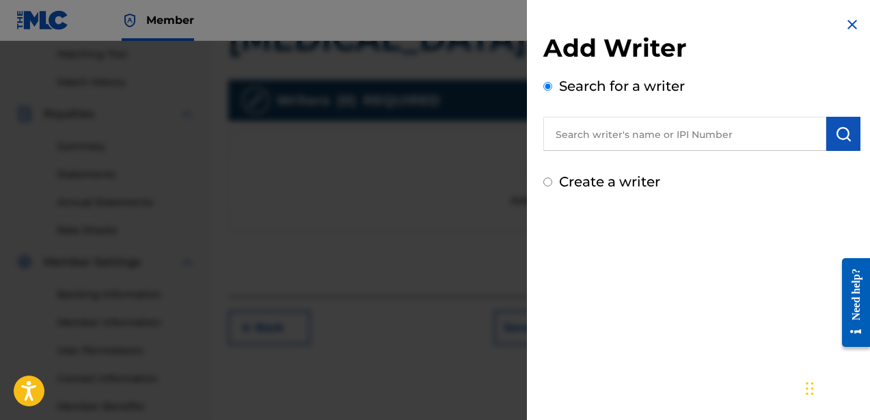
click at [603, 142] on input "text" at bounding box center [684, 134] width 283 height 34
click at [843, 137] on img "submit" at bounding box center [843, 134] width 16 height 16
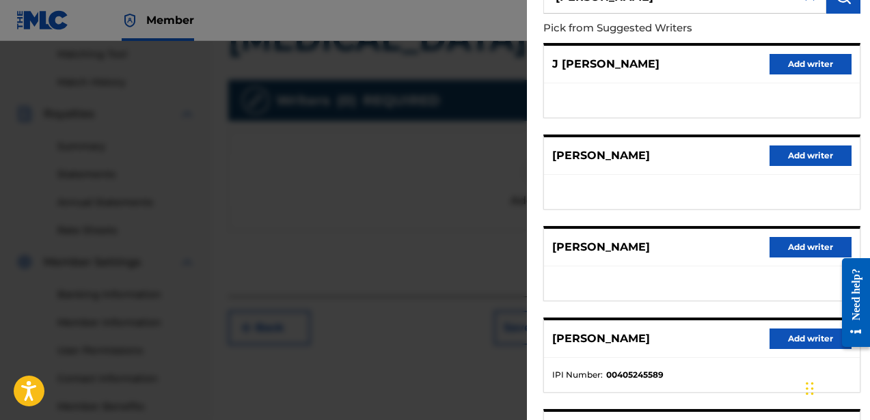
scroll to position [0, 0]
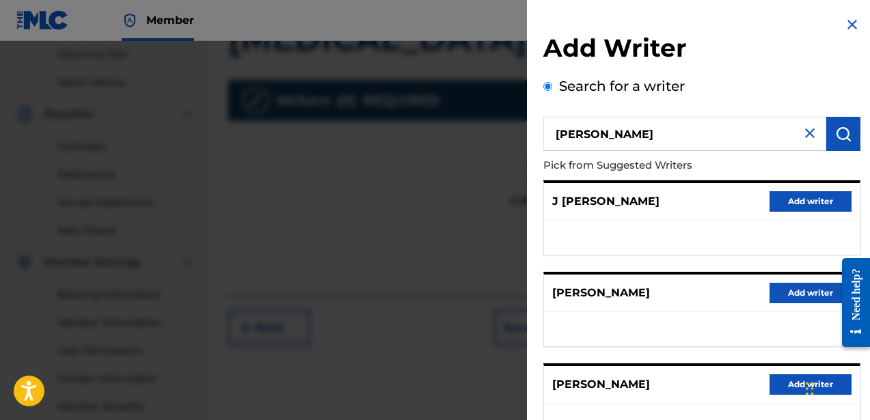
click at [590, 139] on input "[PERSON_NAME]" at bounding box center [684, 134] width 283 height 34
type input "[PERSON_NAME]"
click at [802, 132] on img at bounding box center [809, 133] width 16 height 16
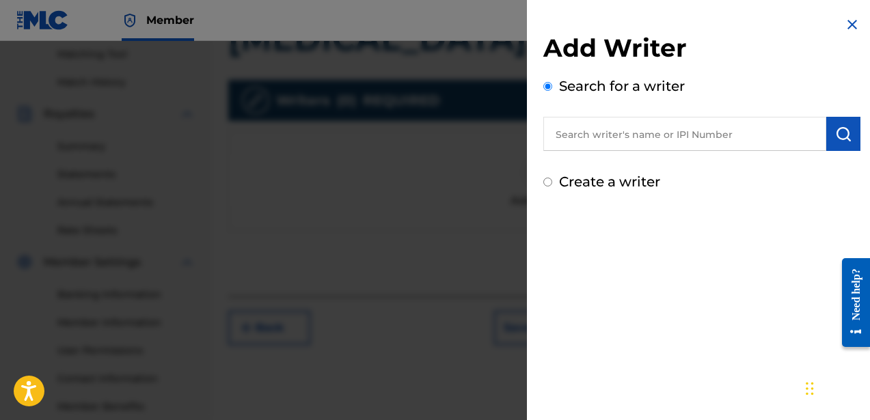
click at [751, 132] on input "text" at bounding box center [684, 134] width 283 height 34
paste input "1085446347"
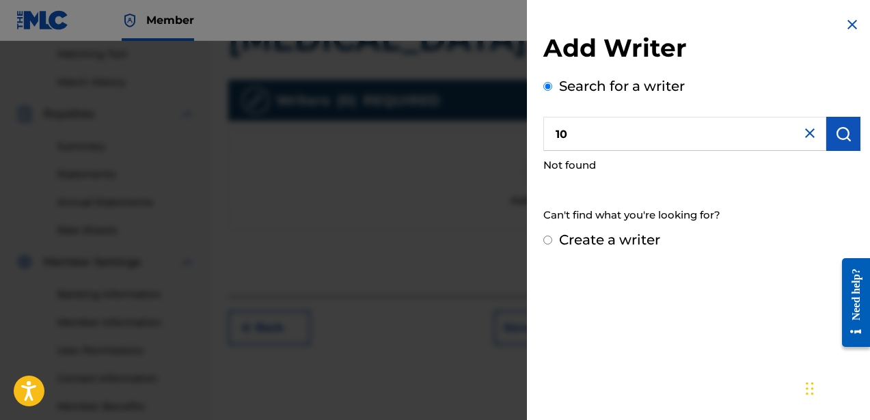
type input "1"
type input "e"
click at [842, 38] on h2 "Add Writer" at bounding box center [701, 50] width 317 height 35
click at [848, 27] on img at bounding box center [852, 24] width 16 height 16
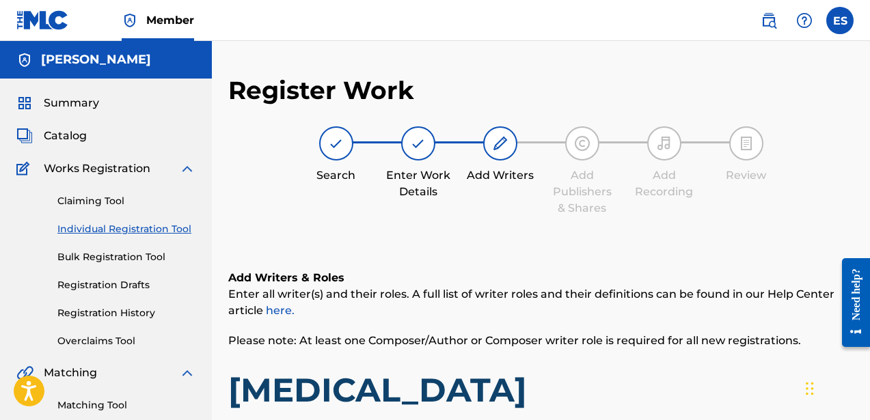
click at [85, 134] on span "Catalog" at bounding box center [65, 136] width 43 height 16
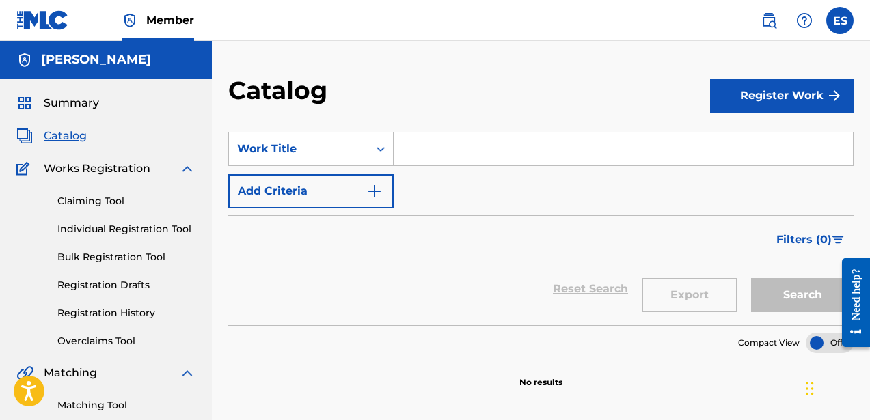
click at [114, 227] on link "Individual Registration Tool" at bounding box center [126, 229] width 138 height 14
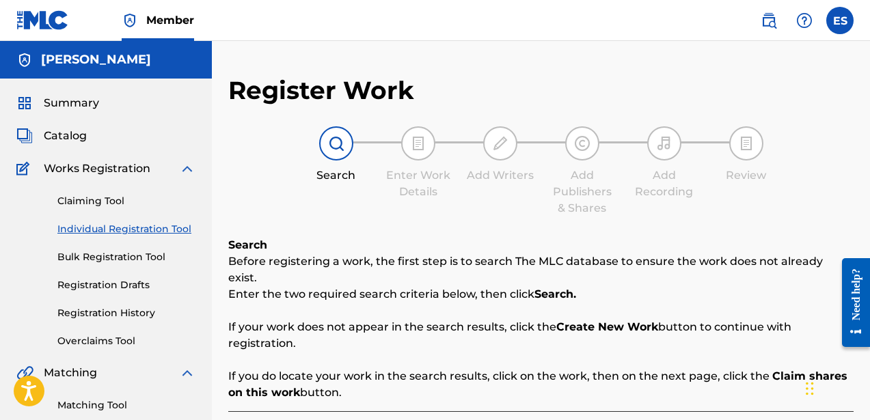
click at [133, 286] on link "Registration Drafts" at bounding box center [126, 285] width 138 height 14
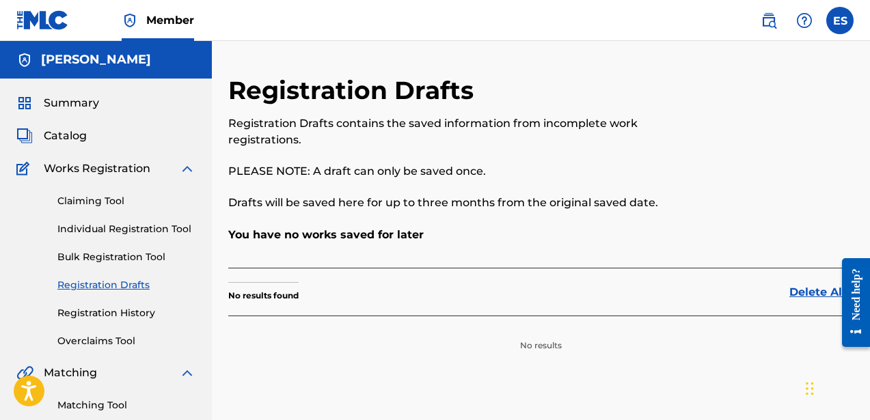
click at [129, 221] on div "Claiming Tool Individual Registration Tool Bulk Registration Tool Registration …" at bounding box center [105, 262] width 179 height 171
click at [126, 228] on link "Individual Registration Tool" at bounding box center [126, 229] width 138 height 14
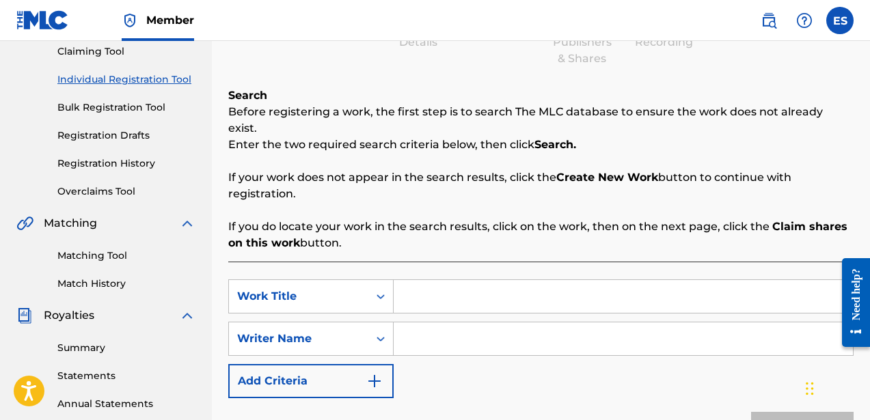
scroll to position [111, 0]
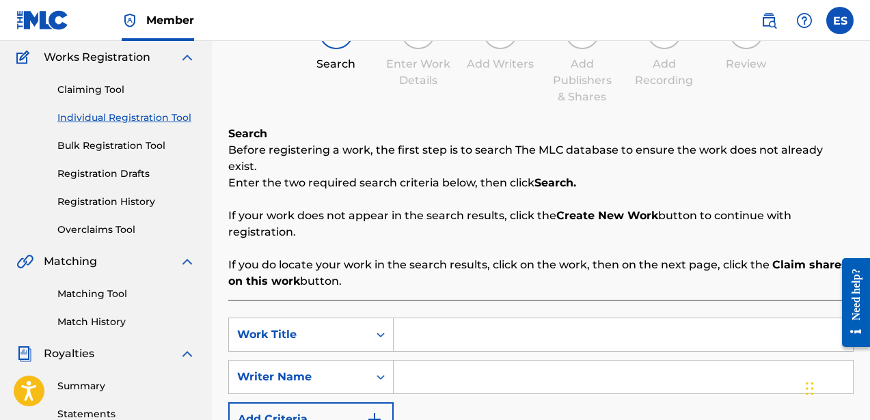
click at [496, 376] on input "Search Form" at bounding box center [622, 377] width 459 height 33
type input "[PERSON_NAME]"
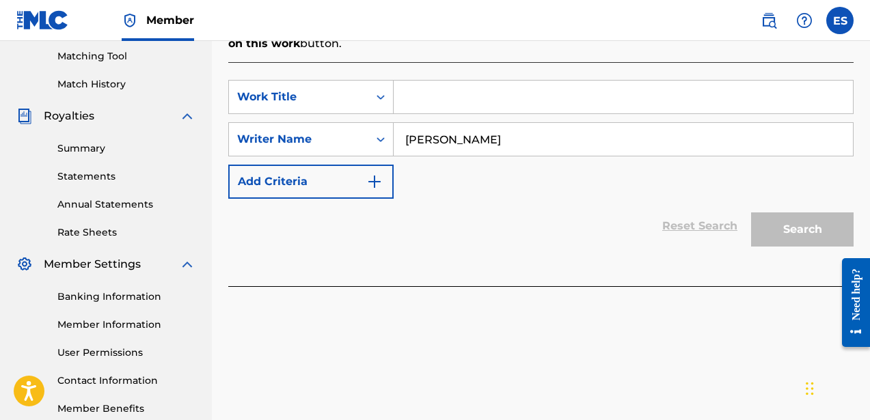
scroll to position [339, 0]
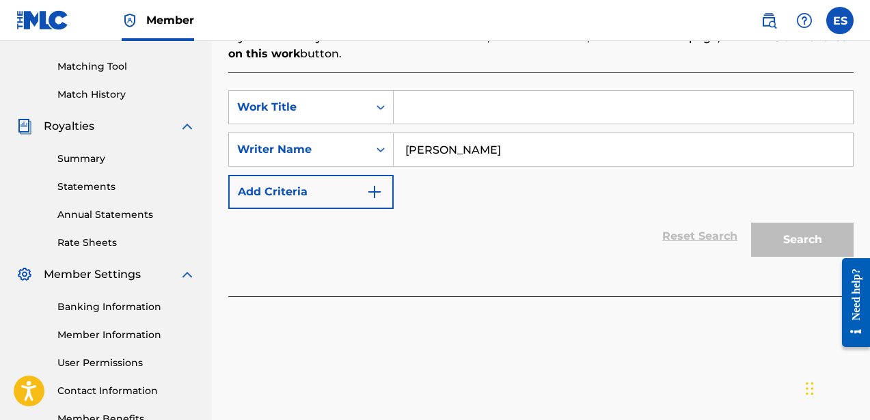
click at [550, 94] on input "Search Form" at bounding box center [622, 107] width 459 height 33
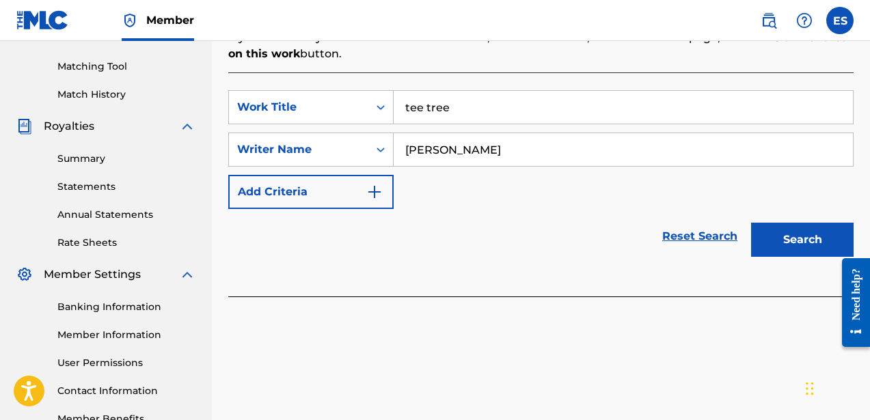
type input "tee tree"
click at [774, 223] on button "Search" at bounding box center [802, 240] width 102 height 34
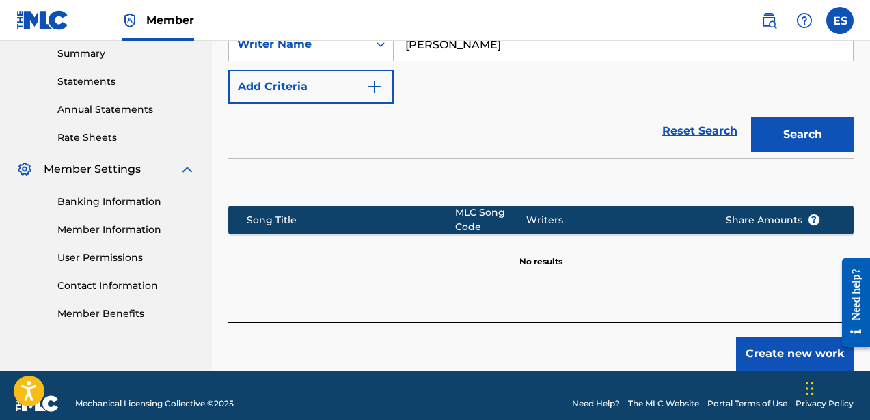
click at [796, 337] on button "Create new work" at bounding box center [794, 354] width 117 height 34
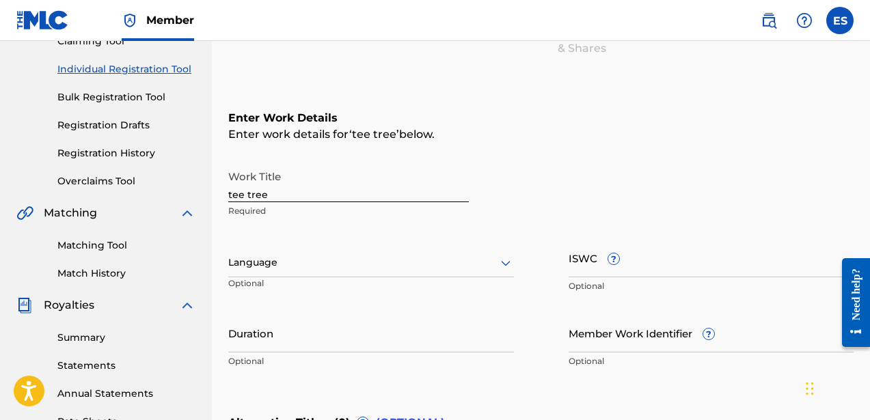
scroll to position [114, 0]
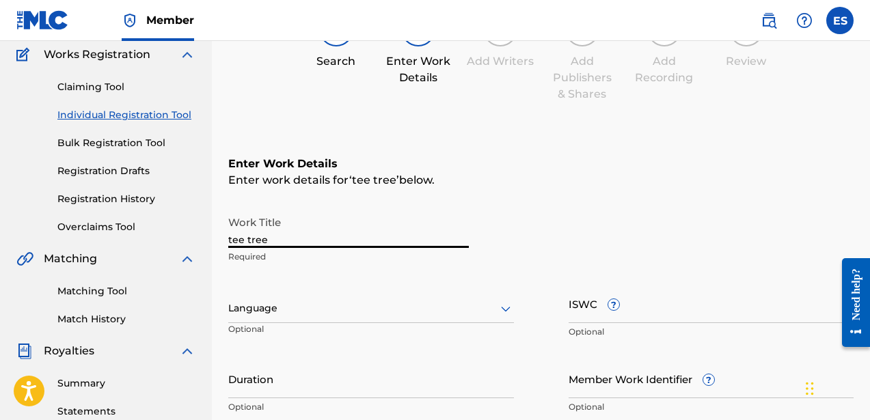
click at [331, 241] on input "tee tree" at bounding box center [348, 228] width 240 height 39
type input "t"
type input "[MEDICAL_DATA]"
click at [604, 314] on input "ISWC ?" at bounding box center [711, 303] width 286 height 39
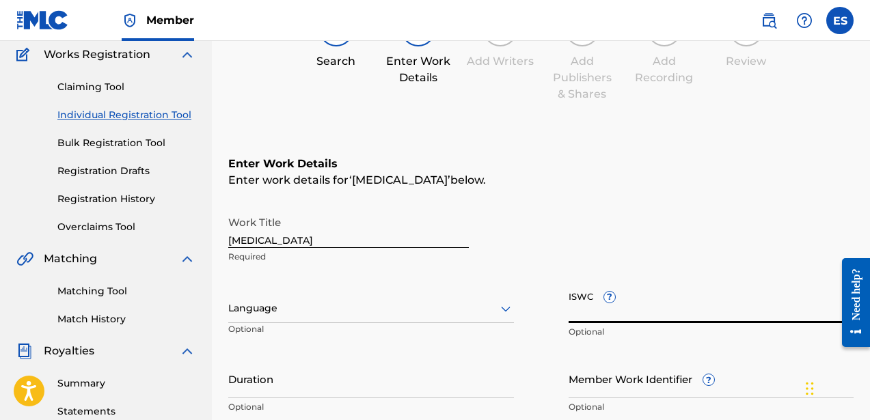
paste input "T3039688494"
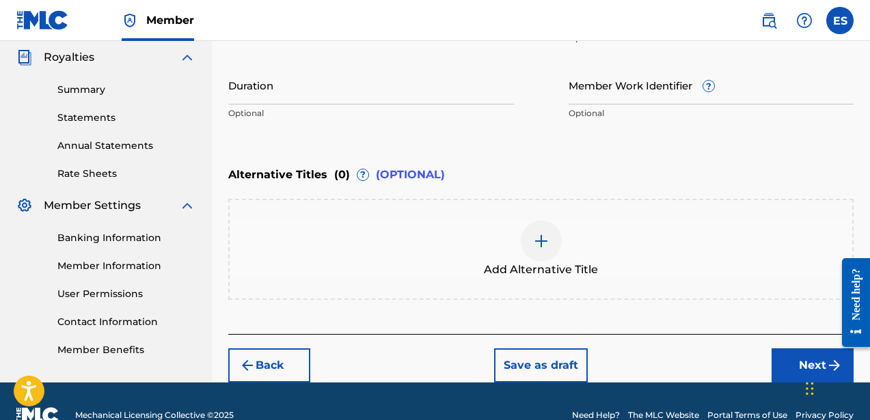
scroll to position [411, 0]
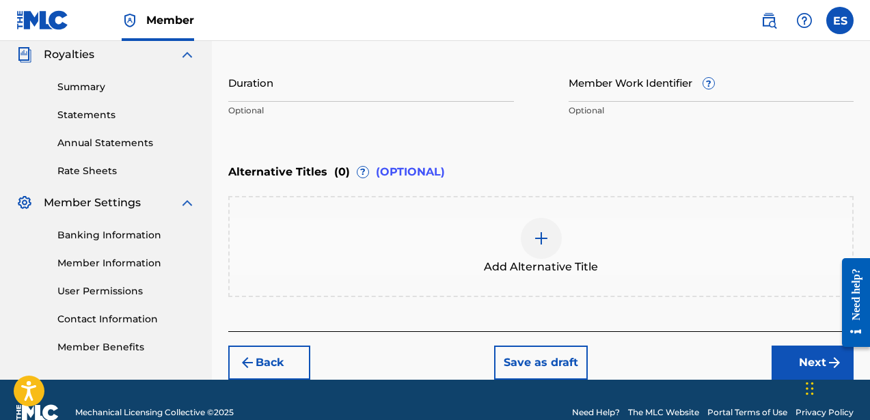
type input "T3039688494"
click at [540, 241] on img at bounding box center [541, 238] width 16 height 16
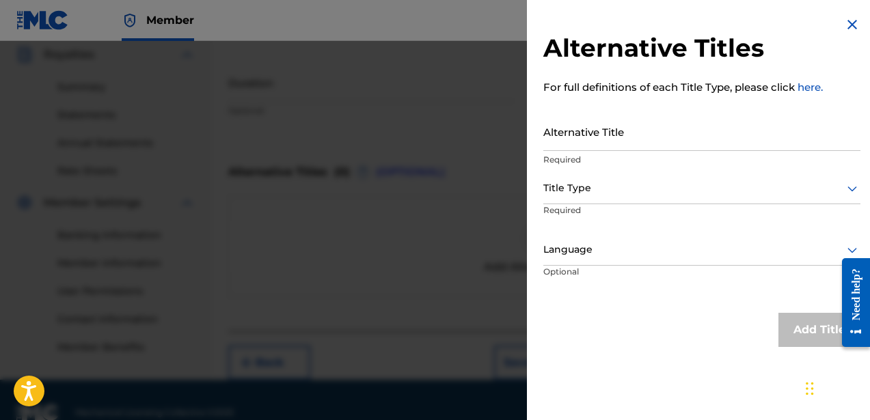
click at [850, 25] on img at bounding box center [852, 24] width 16 height 16
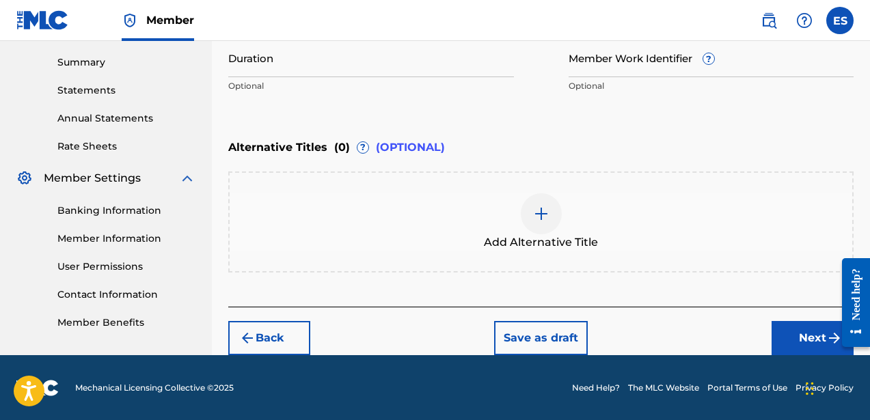
click at [794, 334] on button "Next" at bounding box center [812, 338] width 82 height 34
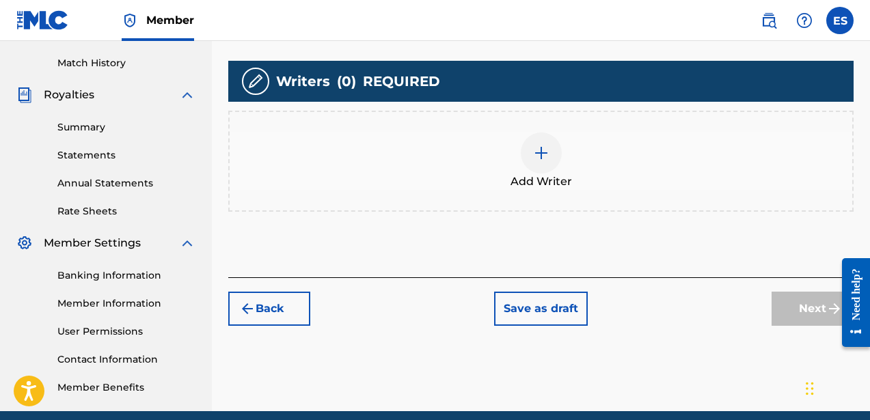
scroll to position [369, 0]
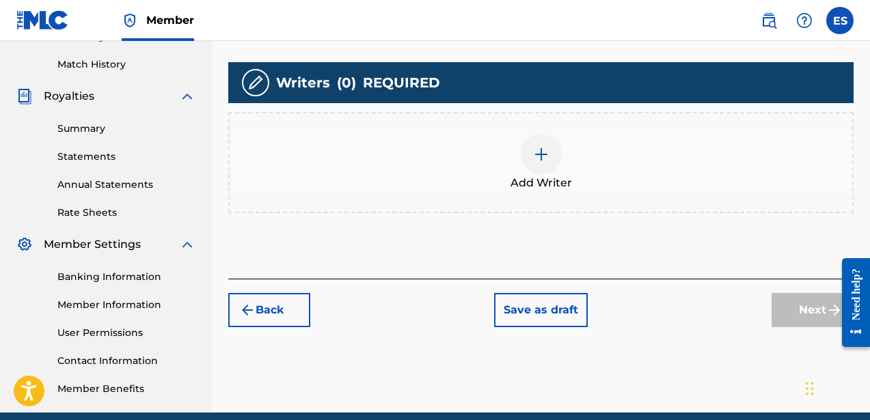
click at [536, 139] on div at bounding box center [541, 154] width 41 height 41
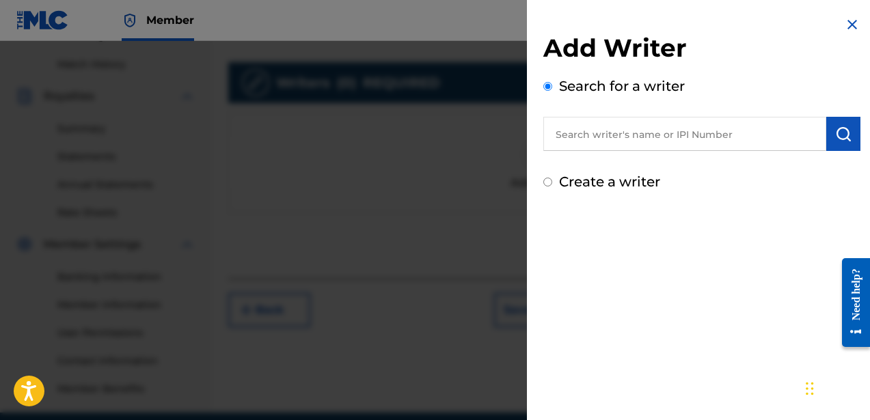
click at [646, 144] on input "text" at bounding box center [684, 134] width 283 height 34
type input "[PERSON_NAME]"
click at [848, 143] on button "submit" at bounding box center [843, 134] width 34 height 34
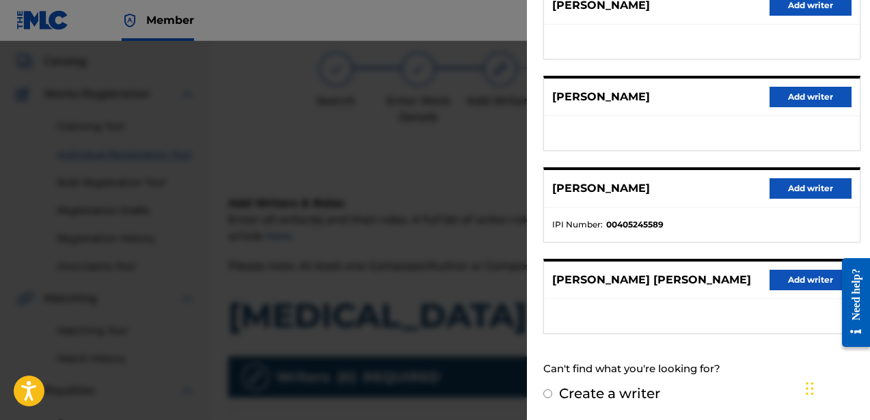
scroll to position [0, 0]
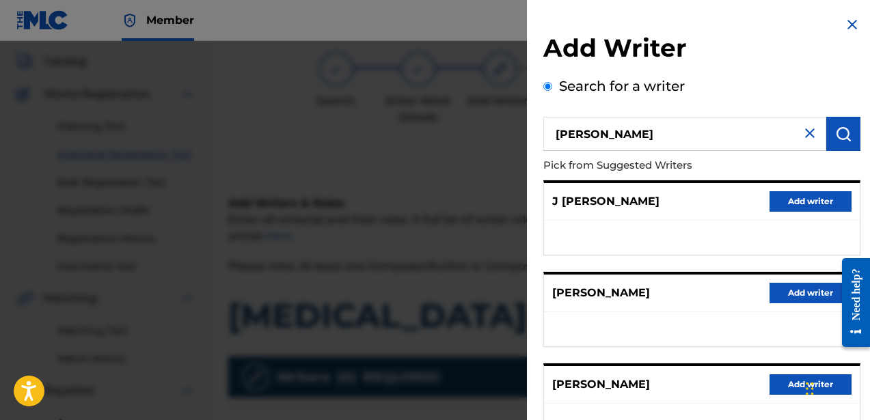
click at [807, 135] on img at bounding box center [809, 133] width 16 height 16
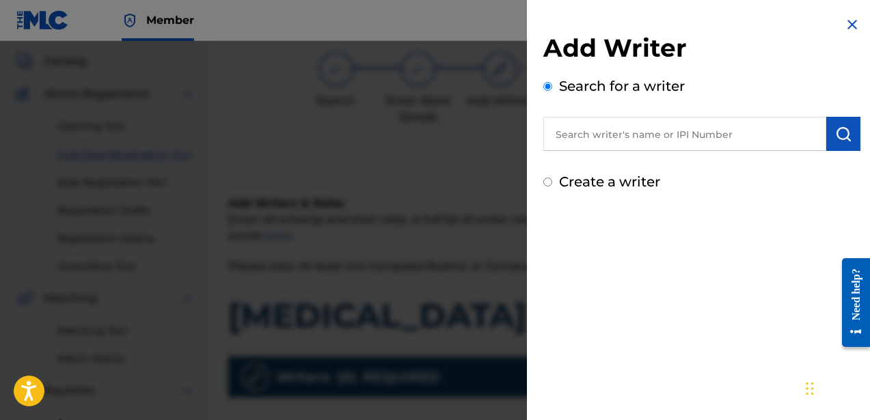
click at [786, 134] on input "text" at bounding box center [684, 134] width 283 height 34
type input "[PERSON_NAME]"
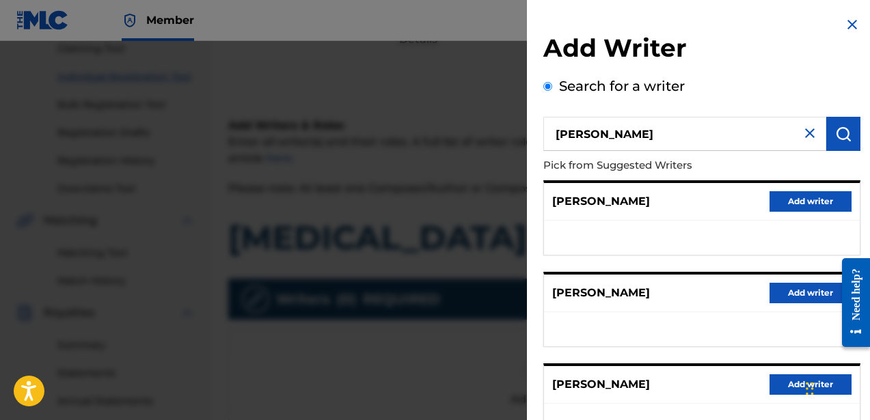
click at [847, 25] on img at bounding box center [852, 24] width 16 height 16
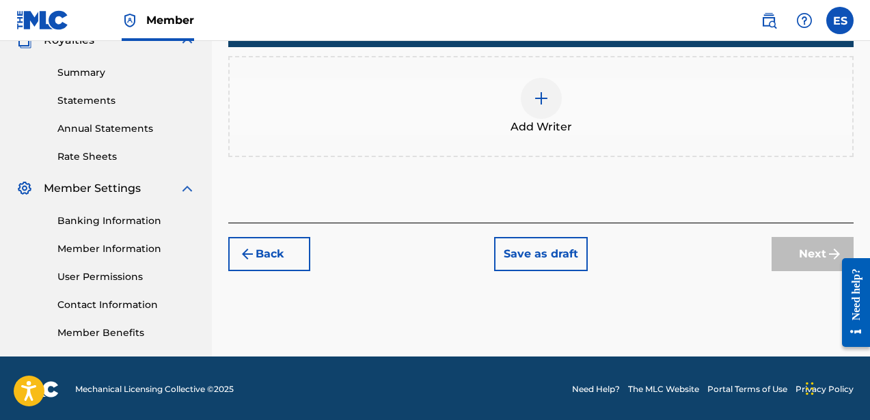
scroll to position [427, 0]
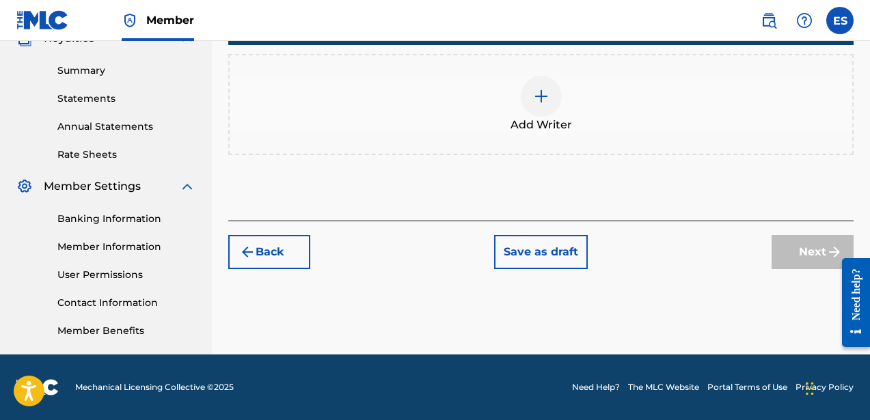
click at [541, 251] on button "Save as draft" at bounding box center [541, 252] width 94 height 34
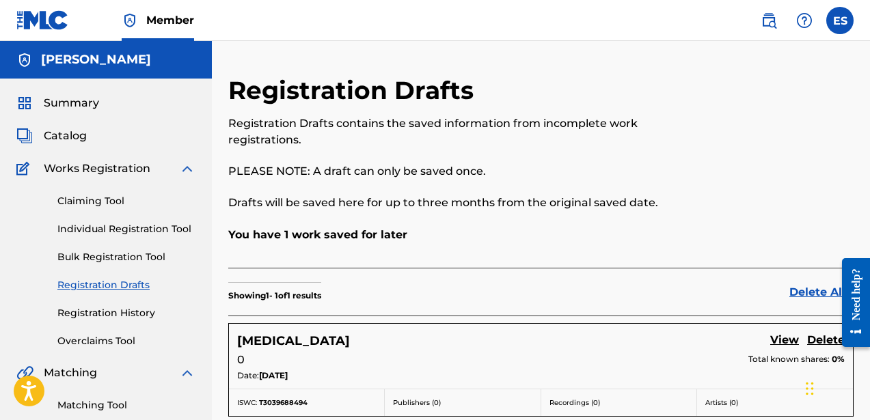
click at [92, 308] on link "Registration History" at bounding box center [126, 313] width 138 height 14
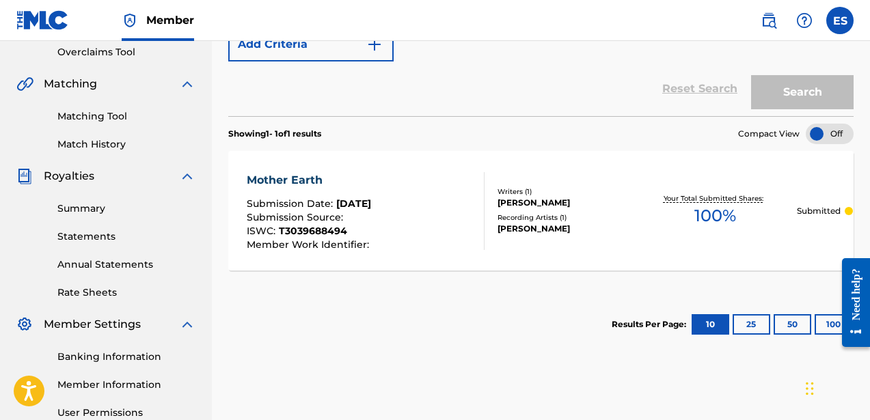
scroll to position [290, 0]
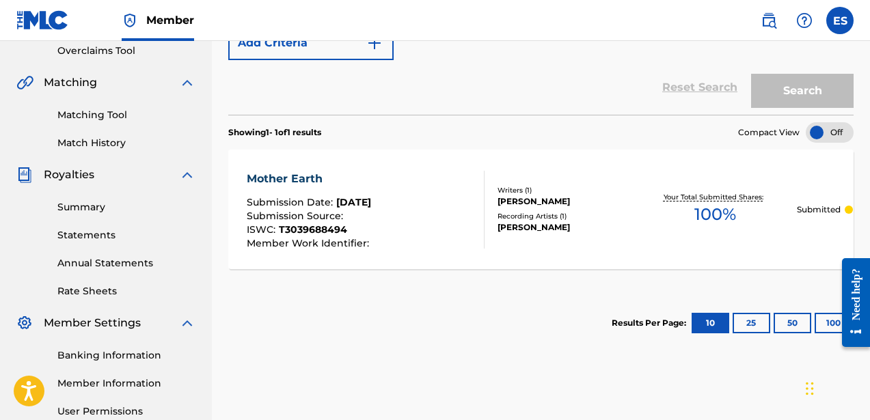
click at [547, 203] on div "[PERSON_NAME]" at bounding box center [564, 201] width 135 height 12
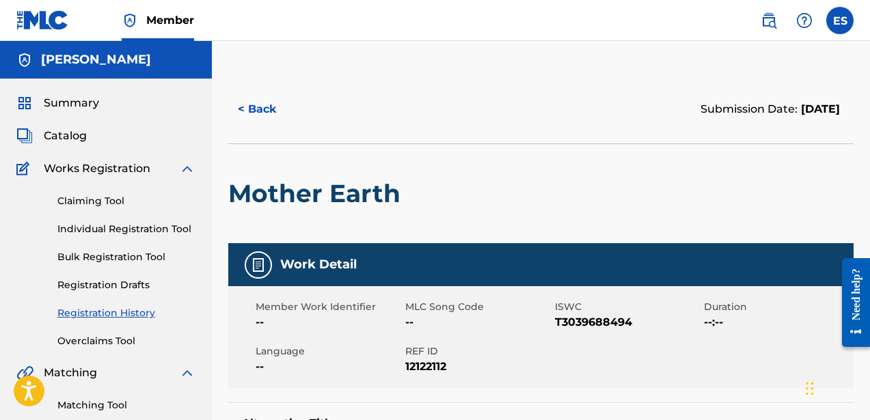
click at [275, 109] on button "< Back" at bounding box center [269, 109] width 82 height 34
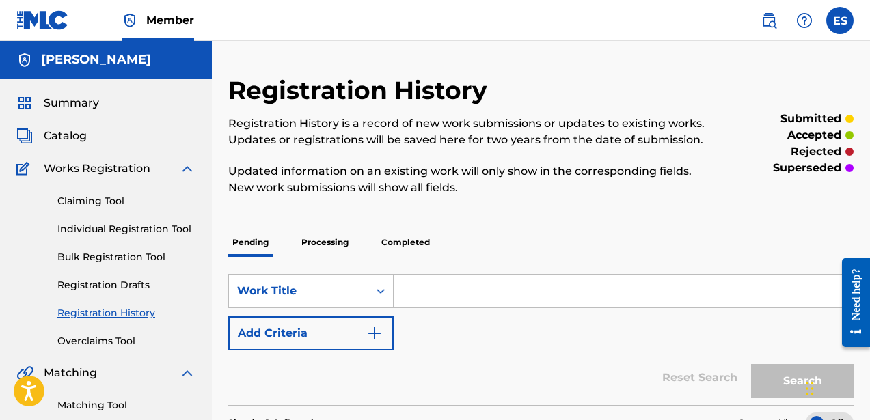
click at [120, 225] on link "Individual Registration Tool" at bounding box center [126, 229] width 138 height 14
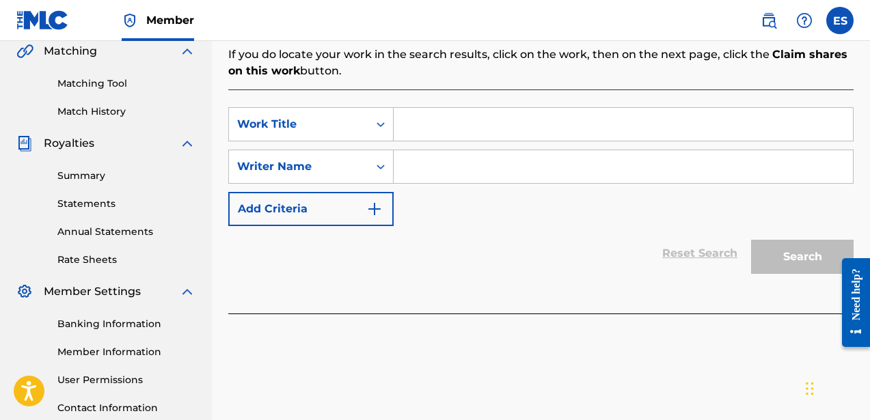
scroll to position [310, 0]
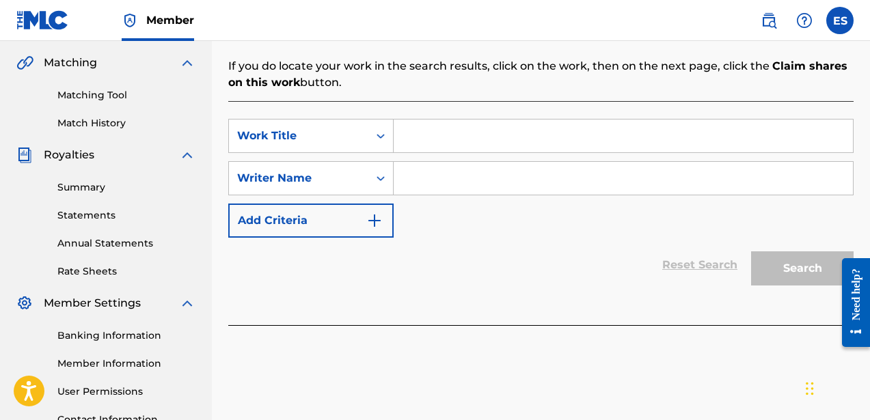
click at [463, 121] on input "Search Form" at bounding box center [622, 136] width 459 height 33
type input "The Garden of Eden"
click at [627, 162] on input "Search Form" at bounding box center [622, 178] width 459 height 33
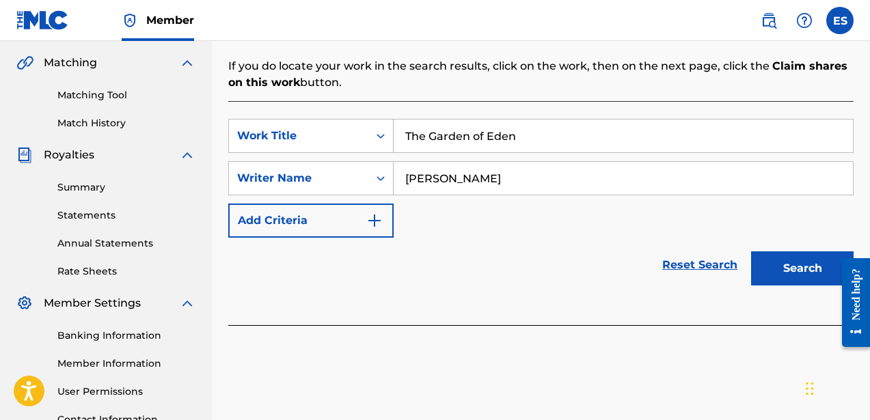
type input "[PERSON_NAME]"
click at [777, 251] on button "Search" at bounding box center [802, 268] width 102 height 34
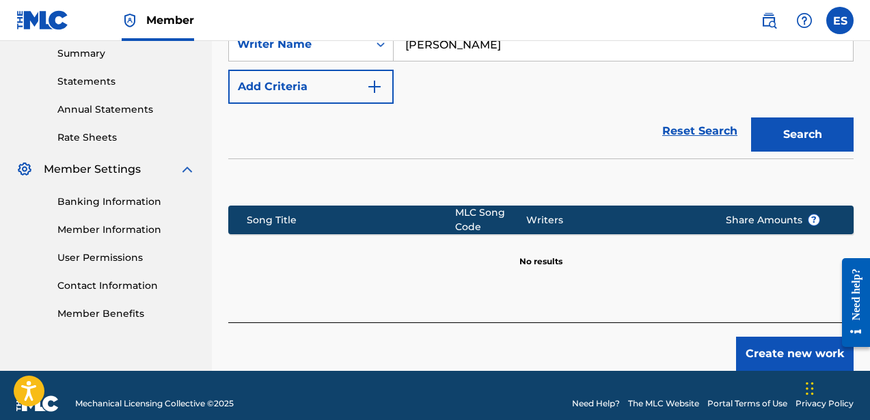
click at [773, 337] on button "Create new work" at bounding box center [794, 354] width 117 height 34
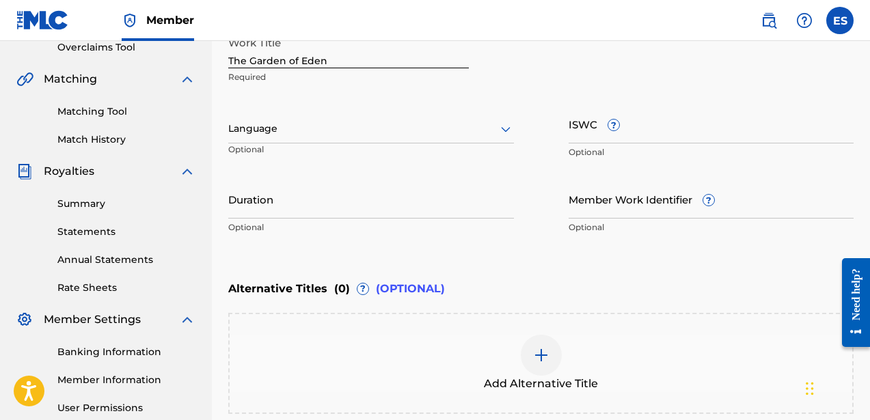
scroll to position [297, 0]
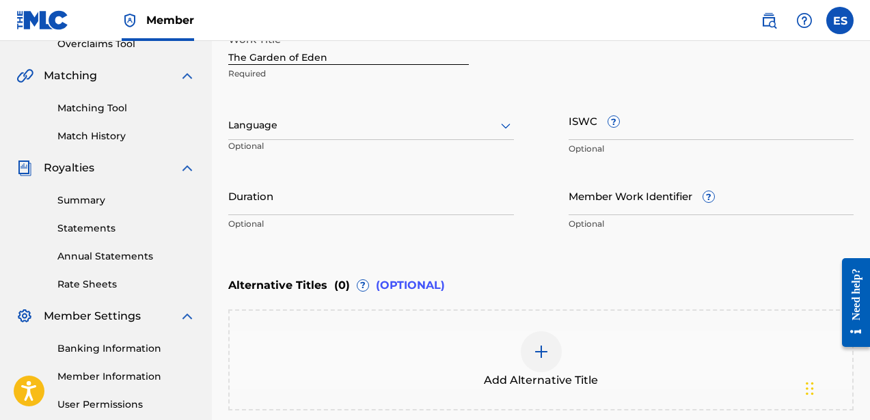
click at [614, 133] on input "ISWC ?" at bounding box center [711, 120] width 286 height 39
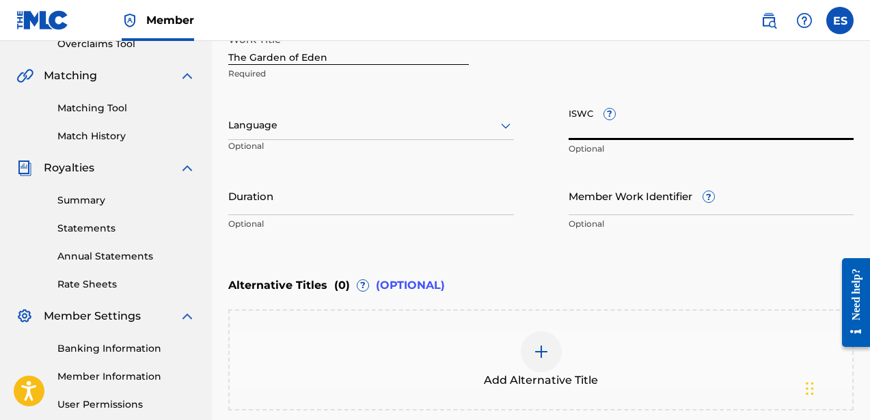
paste input "T3039688494"
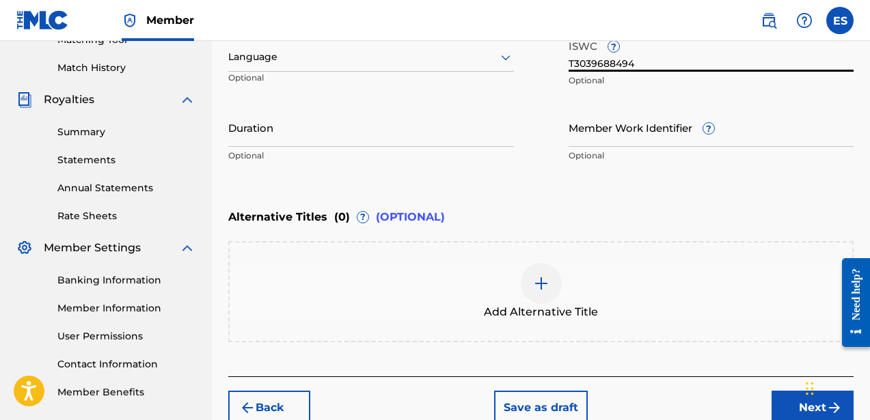
scroll to position [435, 0]
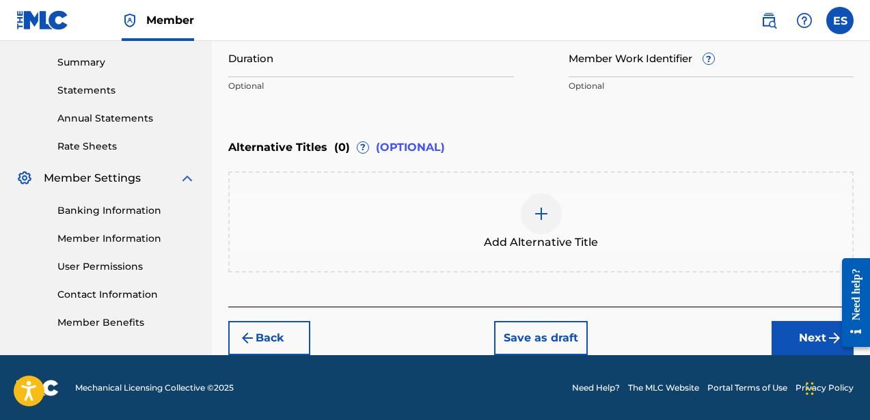
type input "T3039688494"
click at [807, 340] on button "Next" at bounding box center [812, 338] width 82 height 34
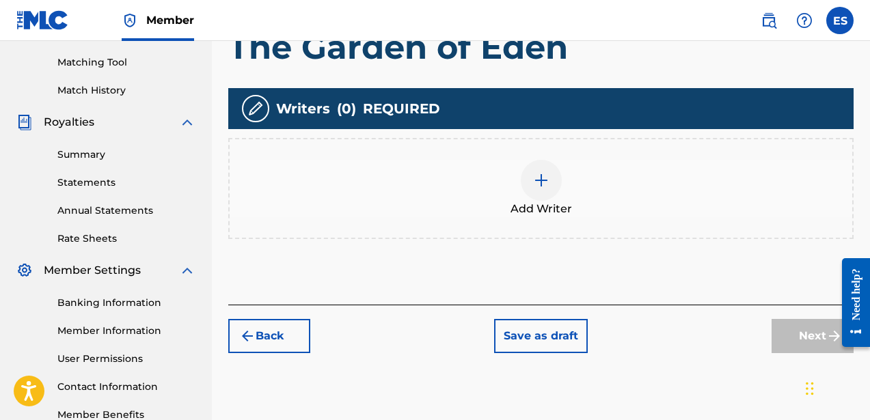
scroll to position [350, 0]
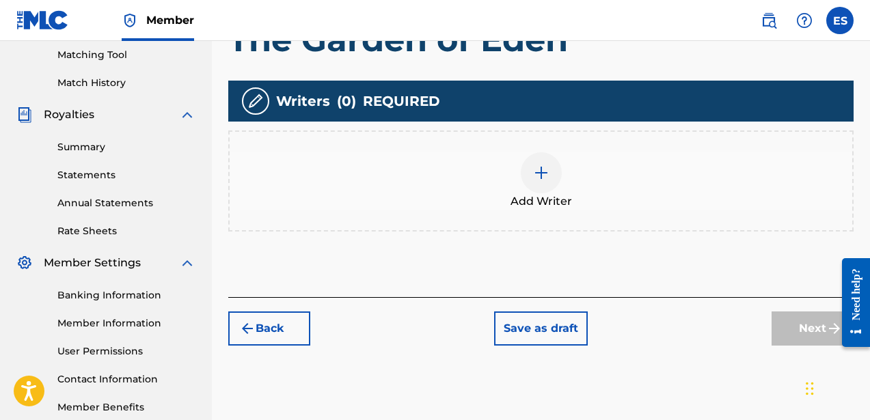
click at [549, 165] on div at bounding box center [541, 172] width 41 height 41
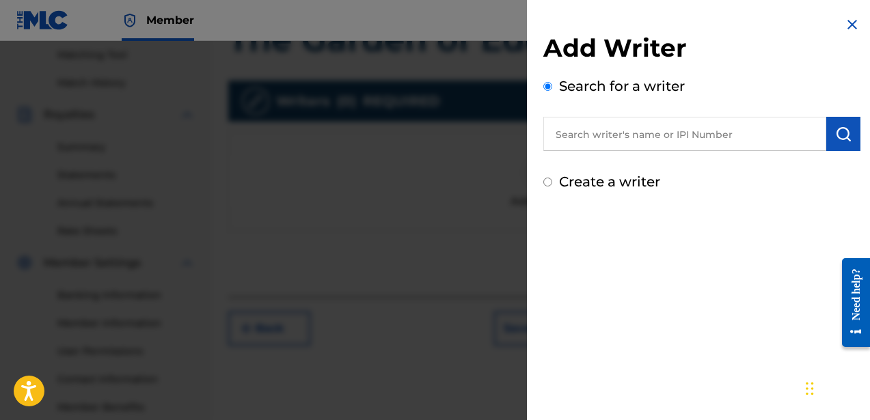
click at [605, 137] on input "text" at bounding box center [684, 134] width 283 height 34
type input "[PERSON_NAME]"
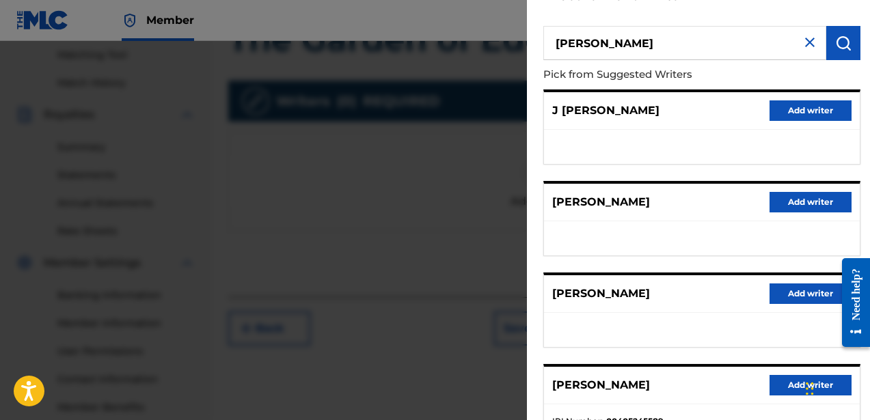
scroll to position [0, 0]
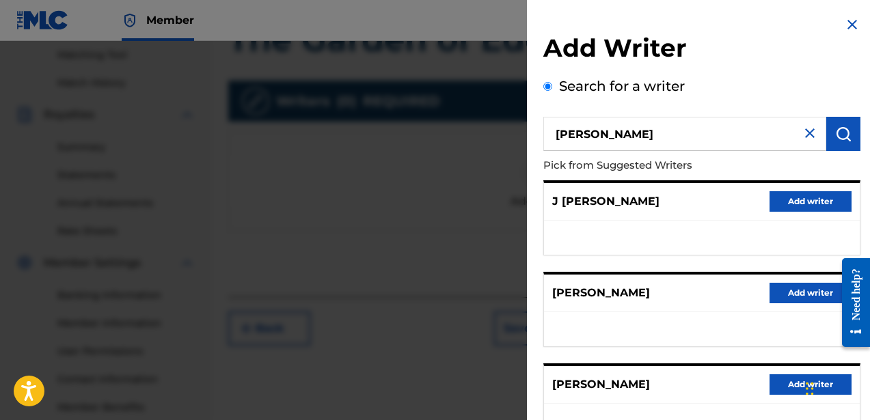
click at [847, 29] on img at bounding box center [852, 24] width 16 height 16
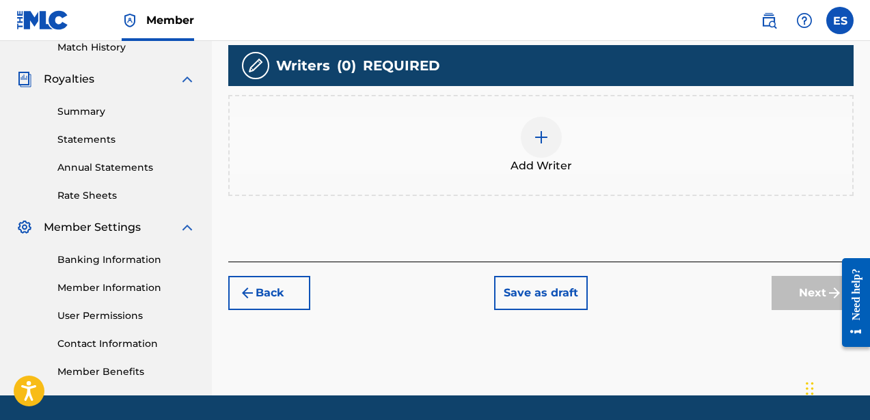
scroll to position [427, 0]
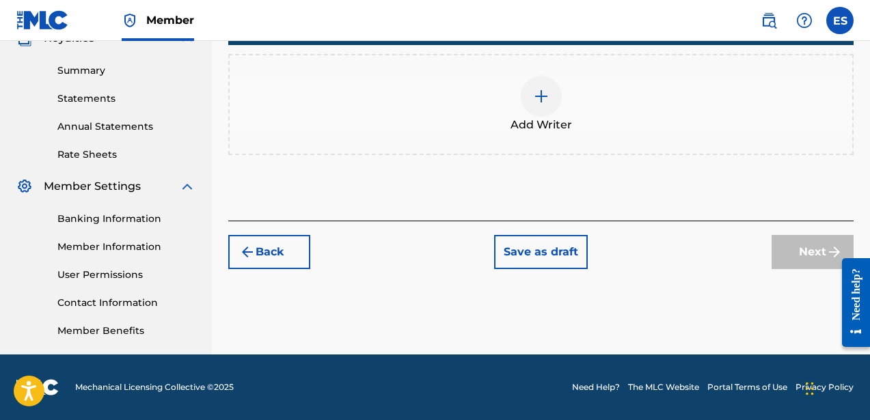
click at [546, 253] on button "Save as draft" at bounding box center [541, 252] width 94 height 34
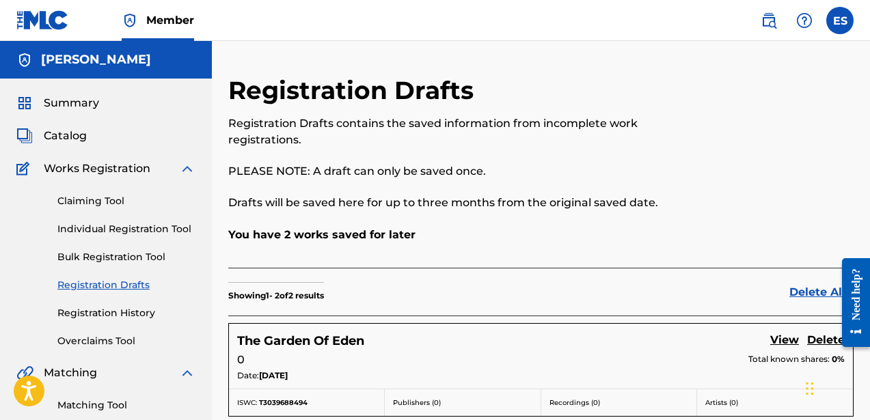
scroll to position [427, 0]
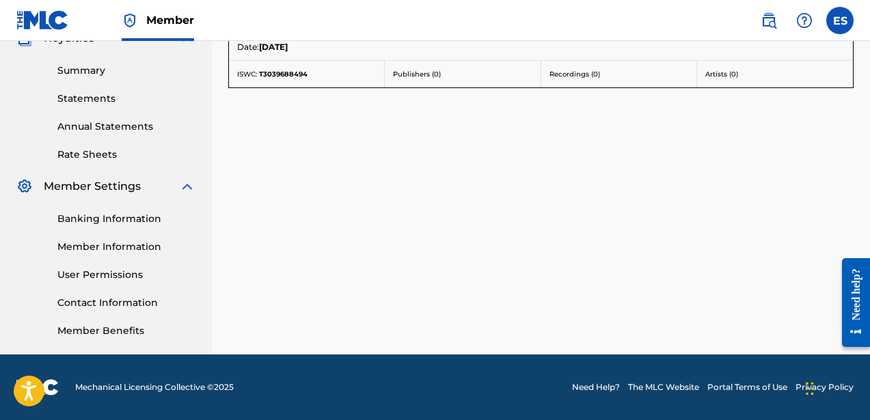
click at [599, 385] on link "Need Help?" at bounding box center [596, 387] width 48 height 12
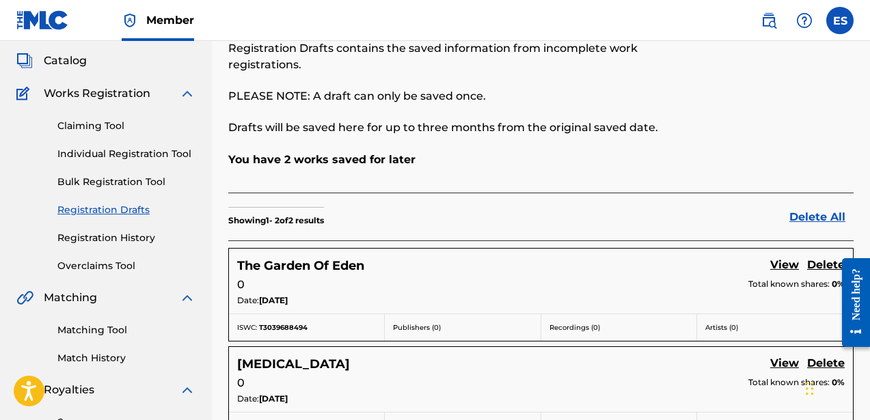
scroll to position [0, 0]
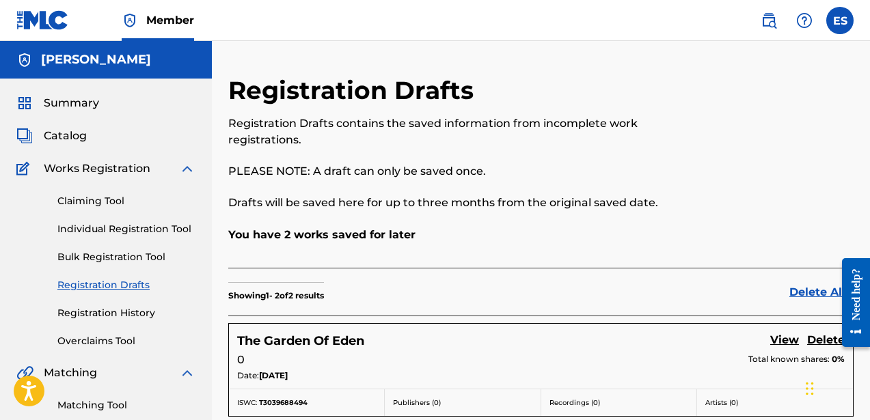
click at [78, 138] on span "Catalog" at bounding box center [65, 136] width 43 height 16
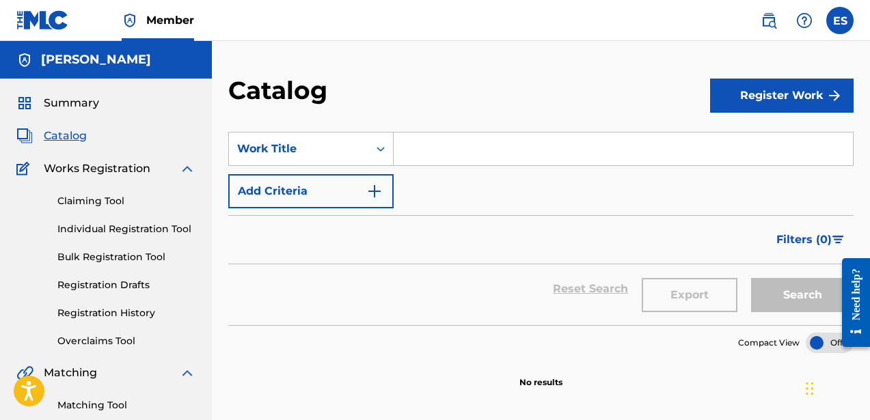
click at [77, 105] on span "Summary" at bounding box center [71, 103] width 55 height 16
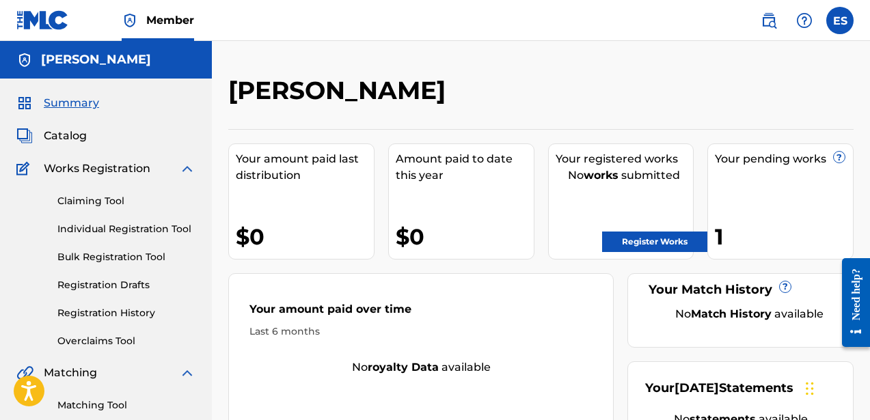
click at [79, 139] on span "Catalog" at bounding box center [65, 136] width 43 height 16
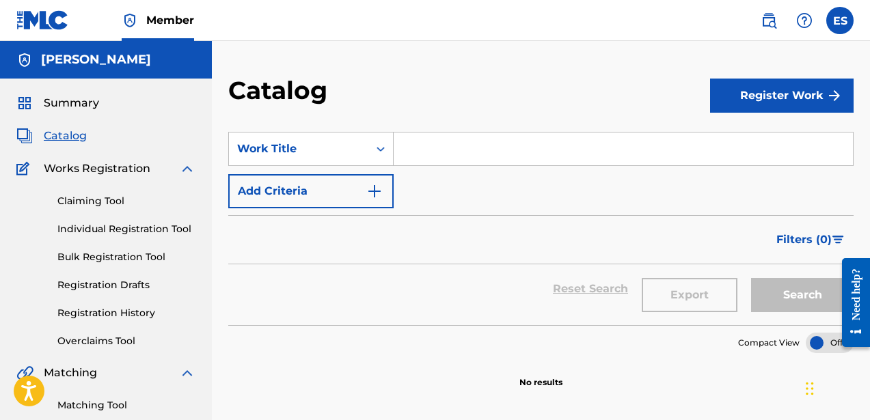
click at [76, 98] on span "Summary" at bounding box center [71, 103] width 55 height 16
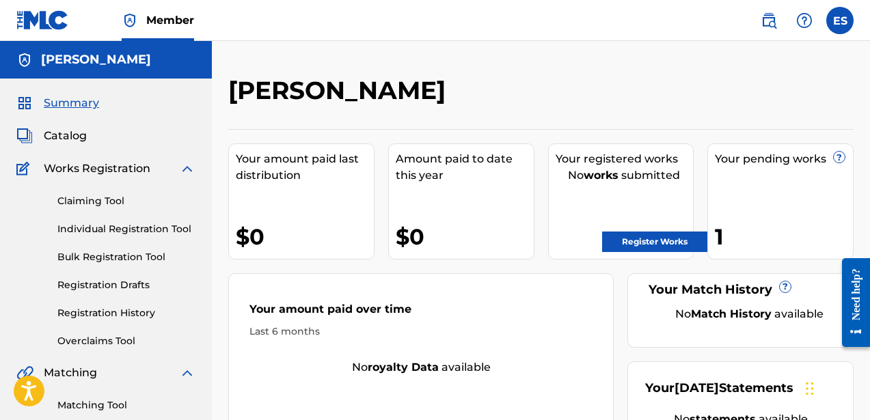
scroll to position [427, 0]
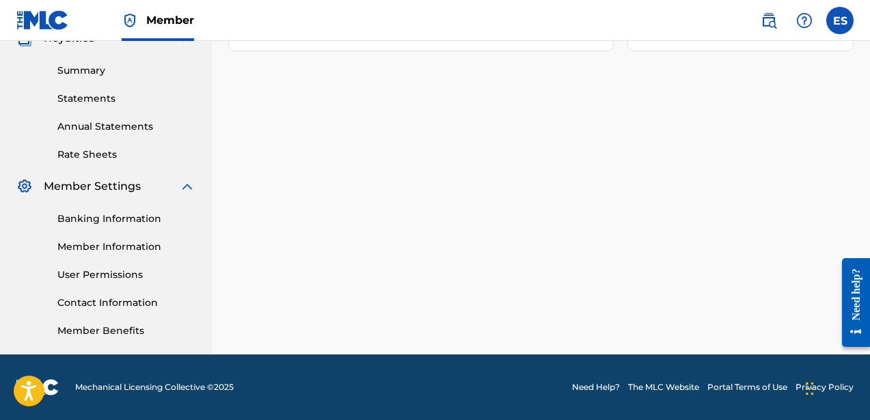
click at [607, 386] on link "Need Help?" at bounding box center [596, 387] width 48 height 12
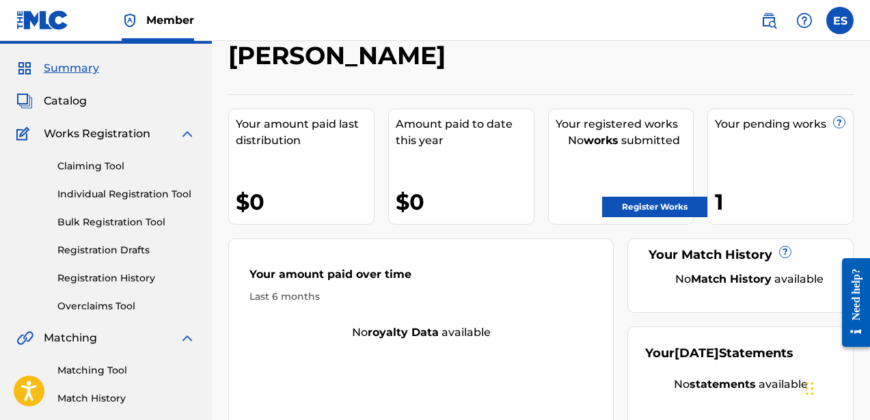
scroll to position [0, 0]
